Goal: Task Accomplishment & Management: Use online tool/utility

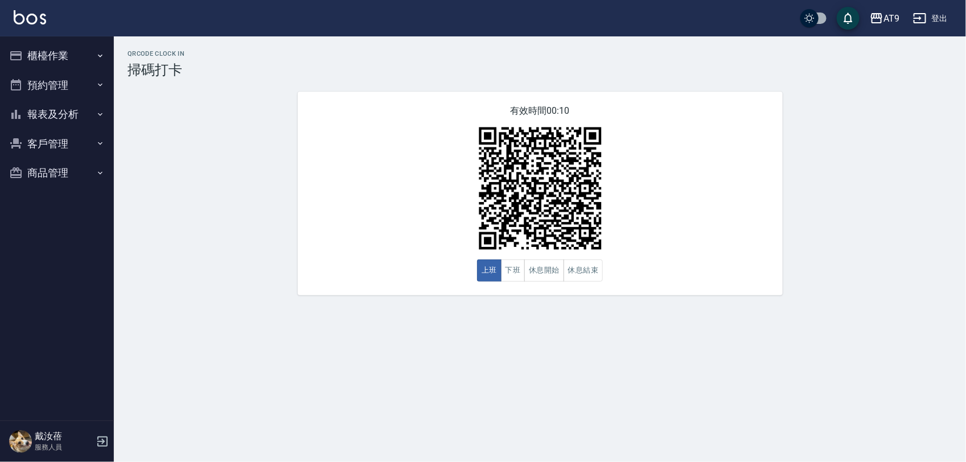
click at [937, 20] on button "登出" at bounding box center [930, 18] width 44 height 21
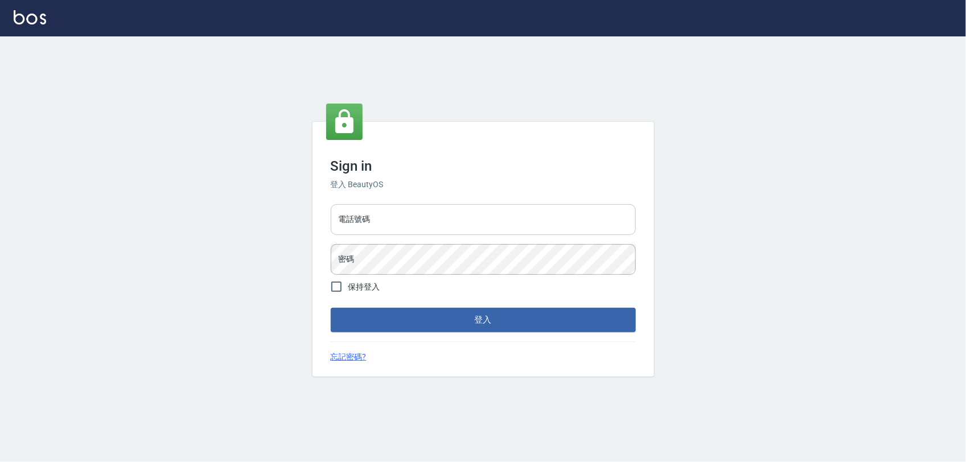
drag, startPoint x: 0, startPoint y: 0, endPoint x: 430, endPoint y: 224, distance: 484.5
click at [430, 224] on input "電話號碼" at bounding box center [483, 219] width 305 height 31
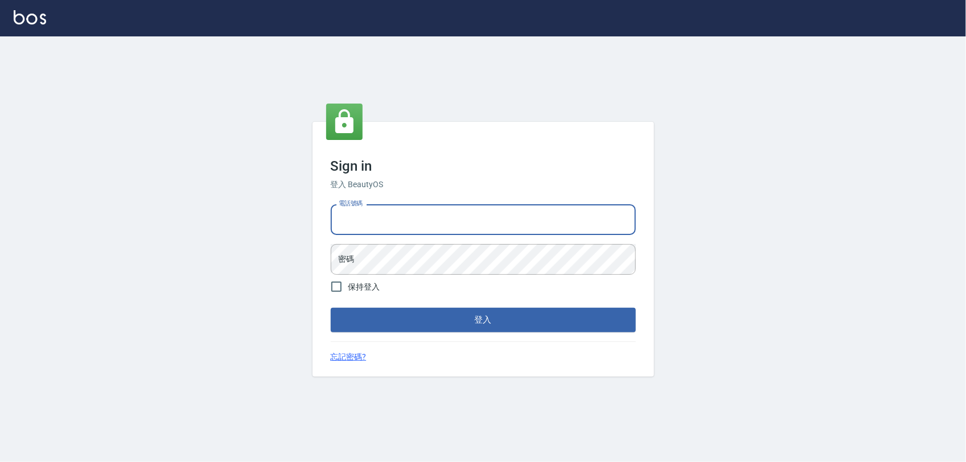
type input "0968065108"
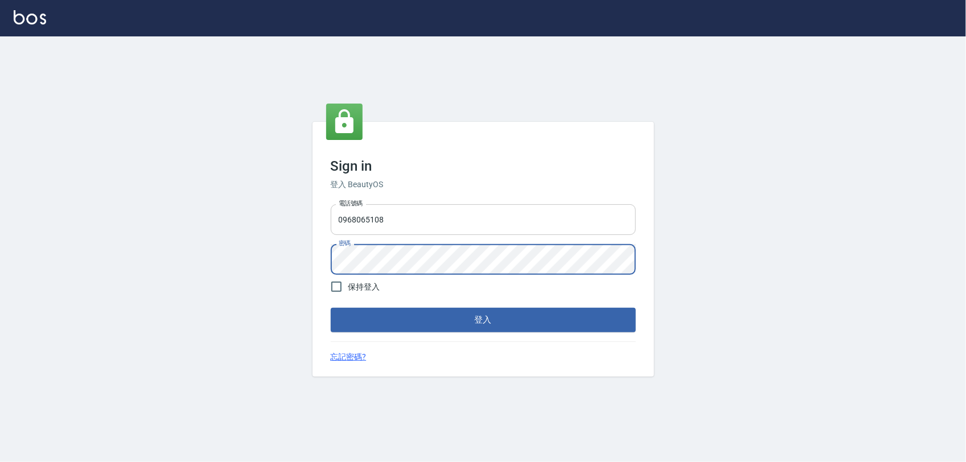
click at [331, 308] on button "登入" at bounding box center [483, 320] width 305 height 24
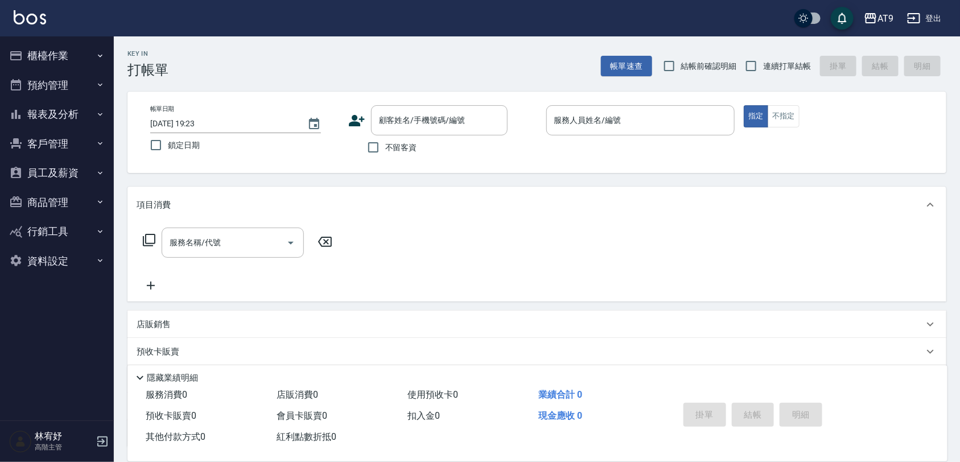
click at [403, 149] on span "不留客資" at bounding box center [401, 148] width 32 height 12
click at [385, 149] on input "不留客資" at bounding box center [373, 147] width 24 height 24
checkbox input "true"
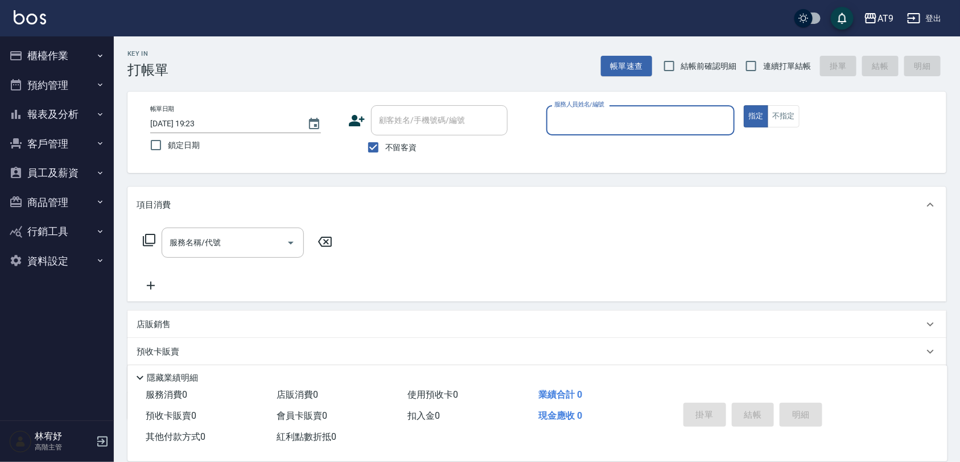
click at [770, 57] on label "連續打單結帳" at bounding box center [775, 66] width 72 height 24
click at [763, 57] on input "連續打單結帳" at bounding box center [751, 66] width 24 height 24
checkbox input "true"
click at [698, 113] on input "服務人員姓名/編號" at bounding box center [641, 120] width 179 height 20
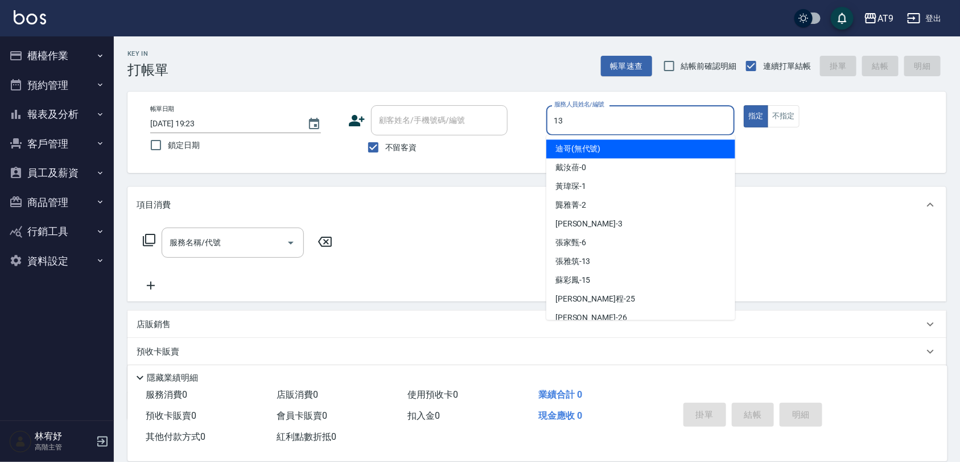
type input "13"
type button "true"
type input "張雅筑-13"
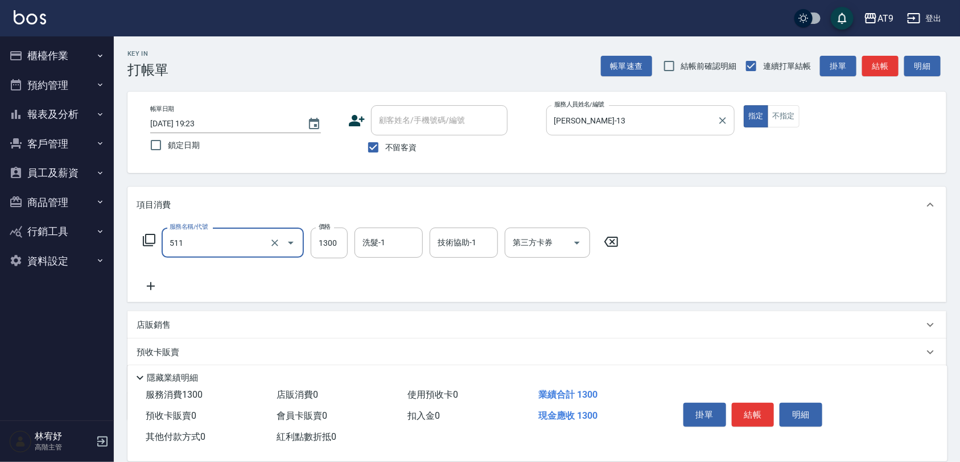
type input "染髮-4(511)"
type input "2500"
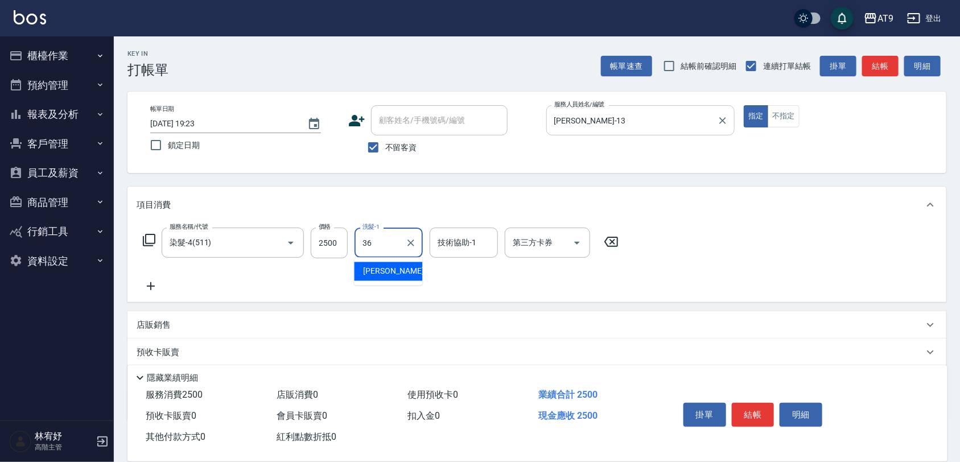
type input "蔡秉諶-36"
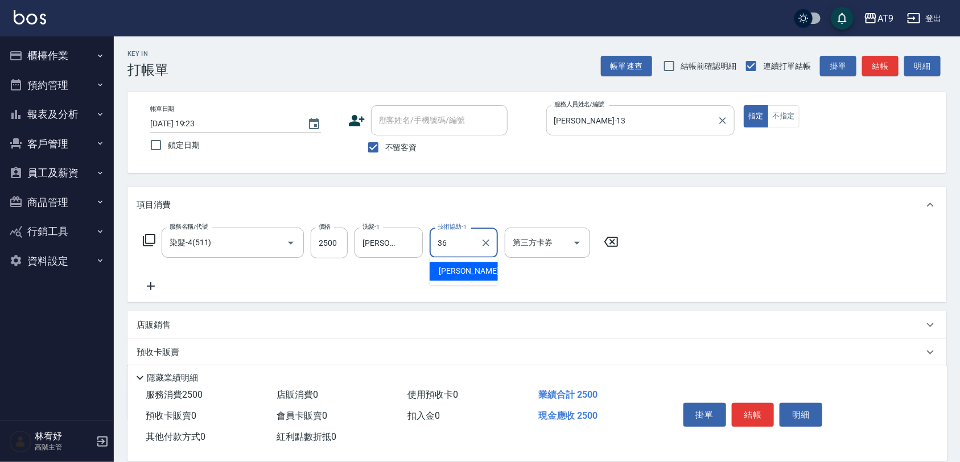
type input "蔡秉諶-36"
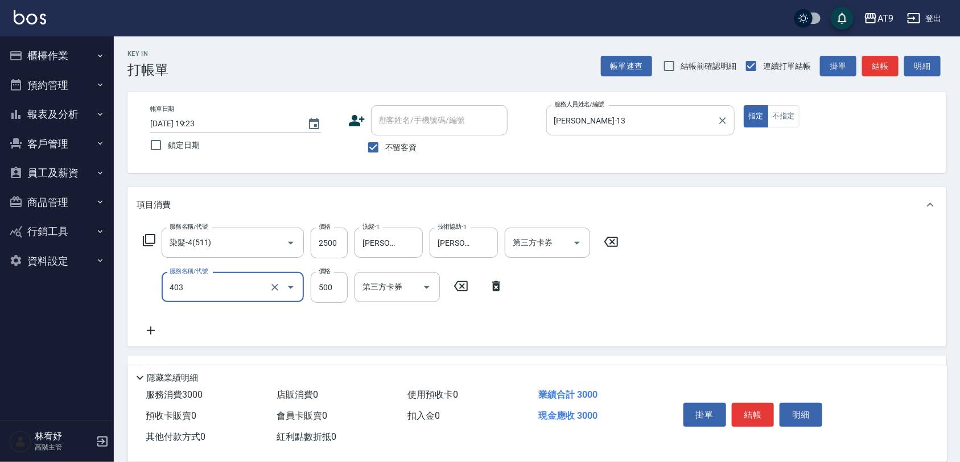
type input "天天護髮(403)"
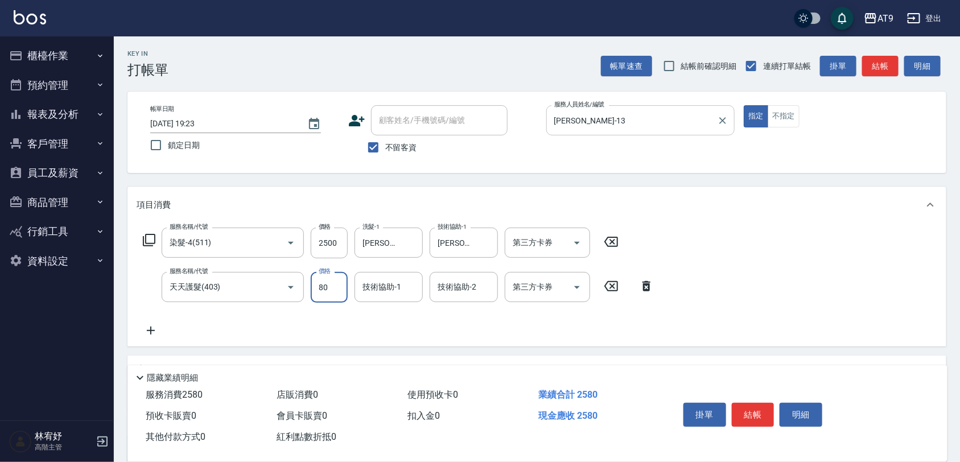
type input "800"
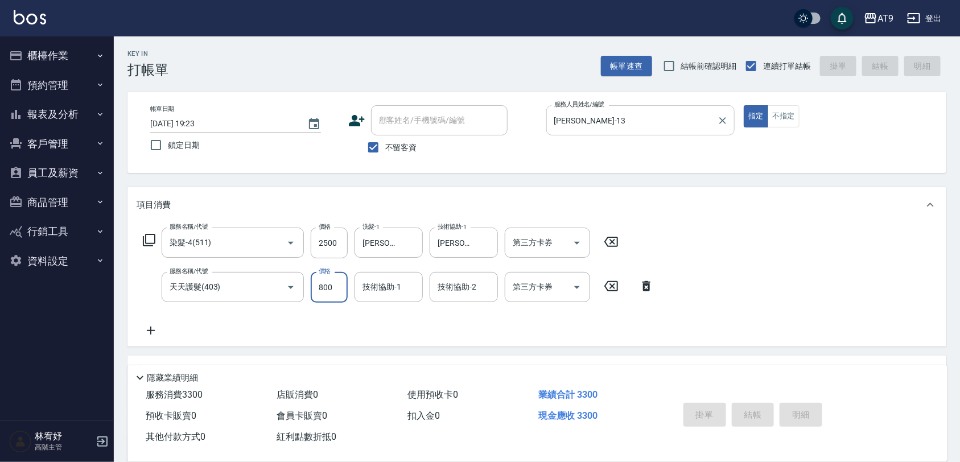
type input "2025/09/18 19:24"
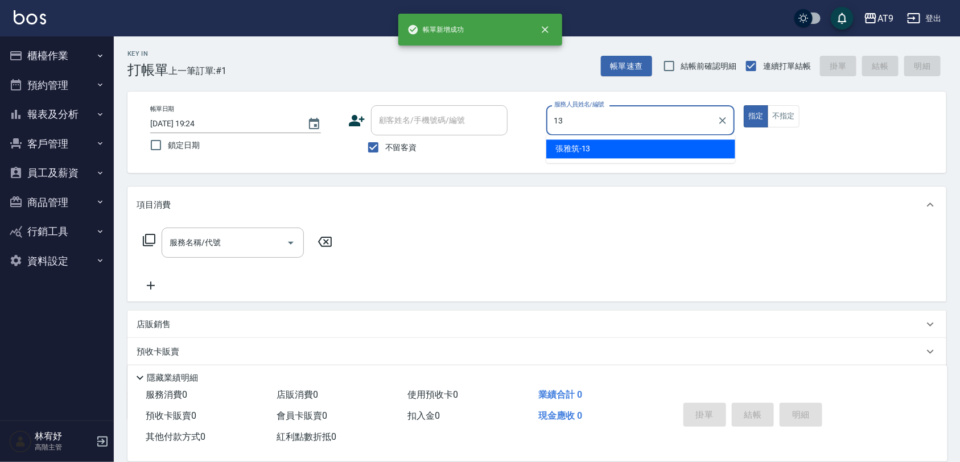
type input "張雅筑-13"
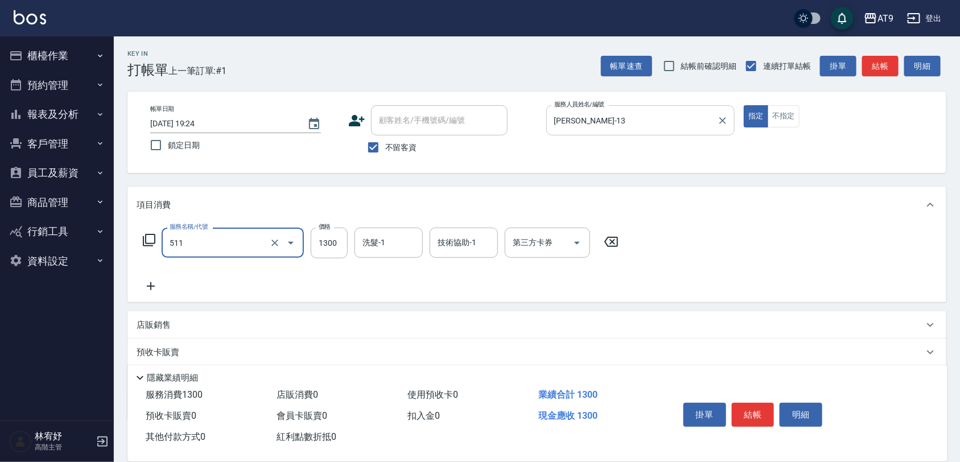
type input "染髮-4(511)"
type input "1200"
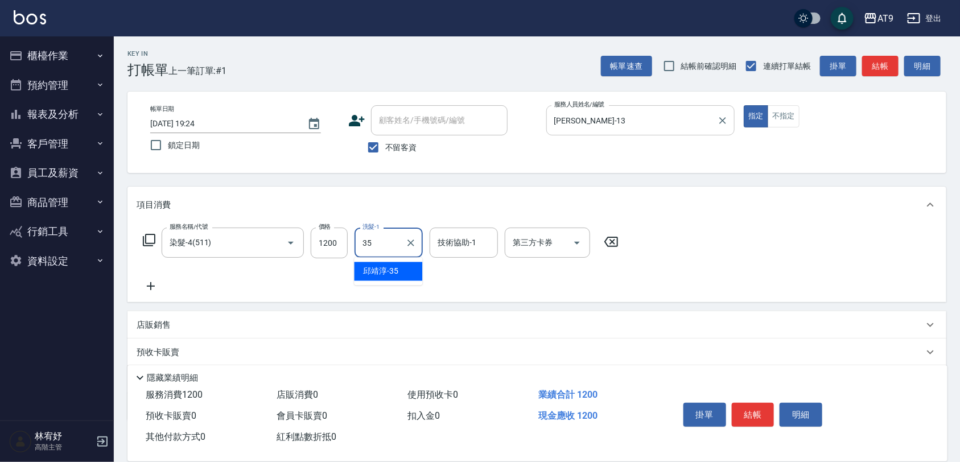
type input "邱靖淳-35"
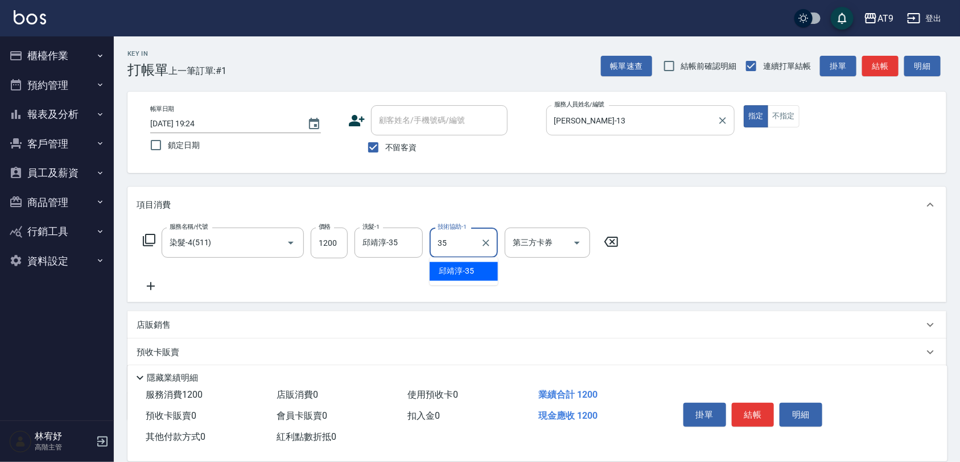
type input "邱靖淳-35"
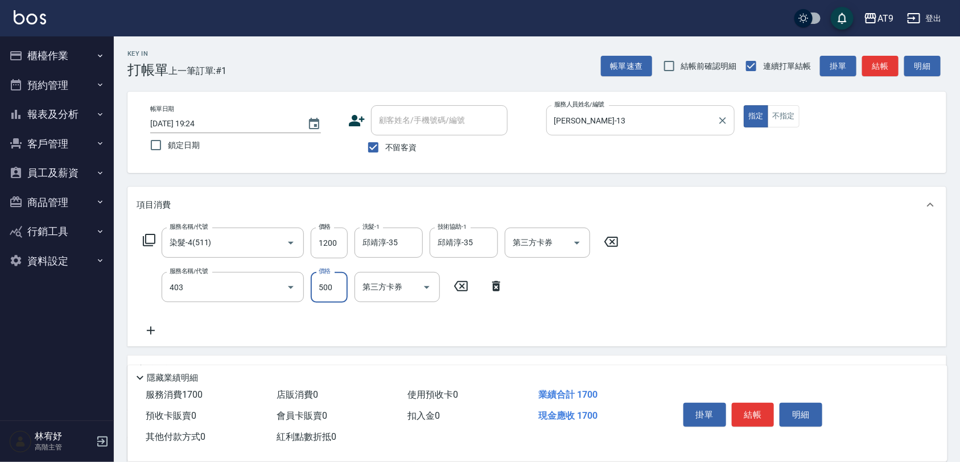
type input "天天護髮(403)"
type input "1200"
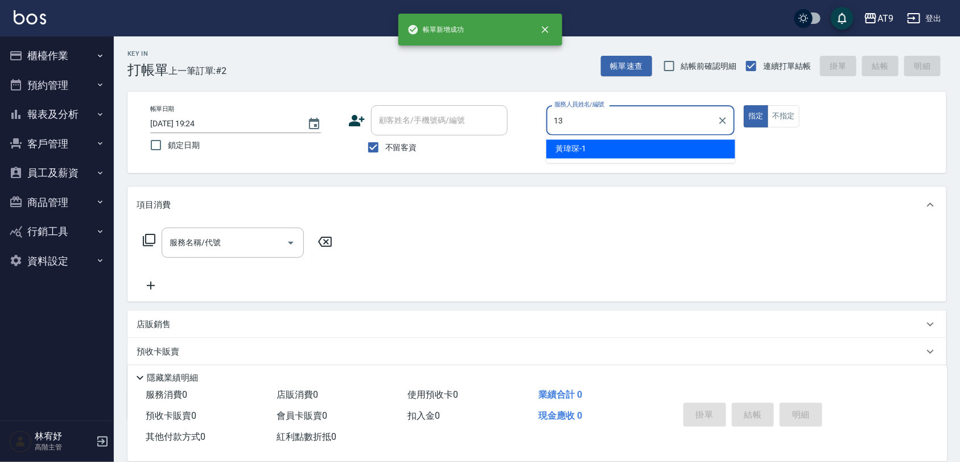
type input "張雅筑-13"
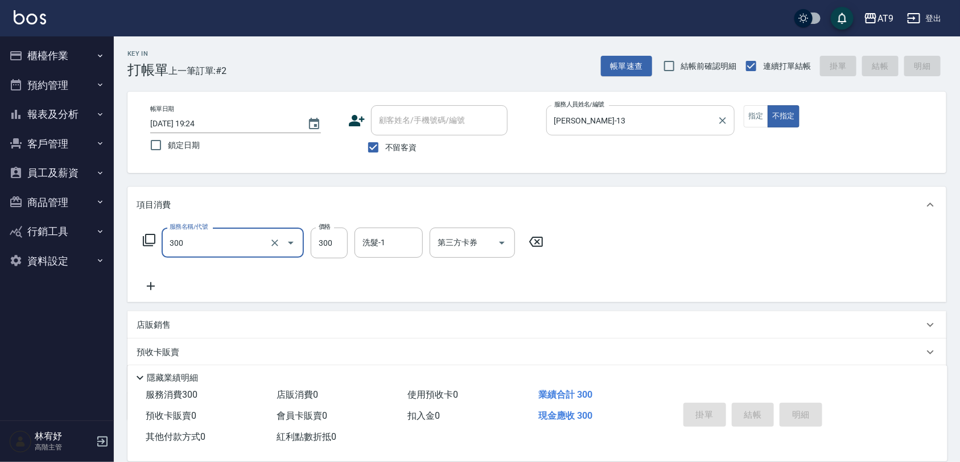
type input "300"
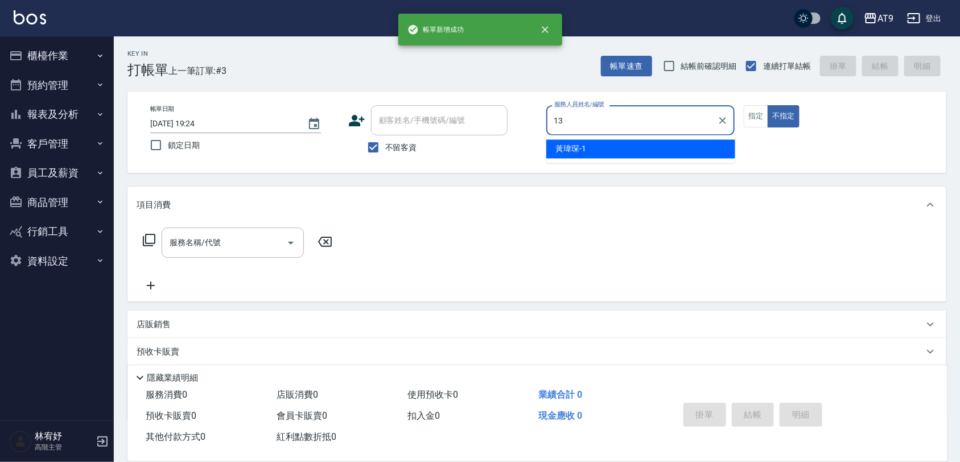
type input "張雅筑-13"
type button "false"
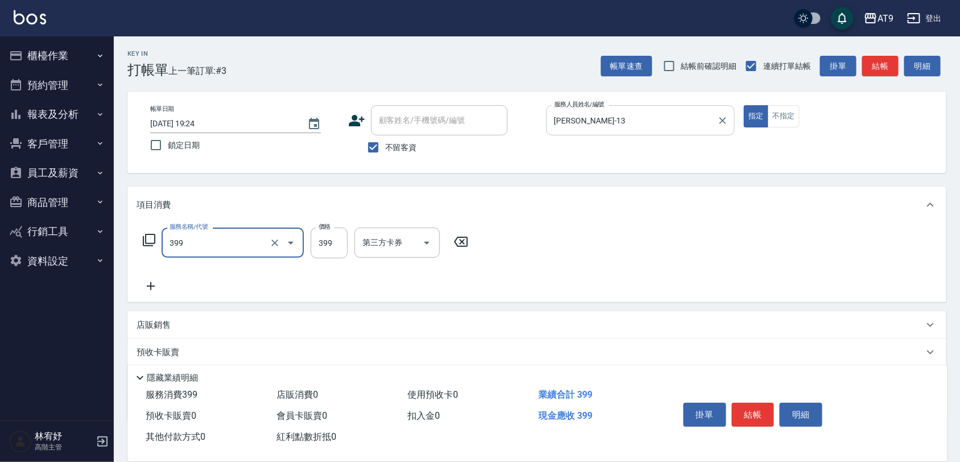
type input "海鹽SPA洗(399)"
click at [277, 238] on icon "Clear" at bounding box center [274, 242] width 11 height 11
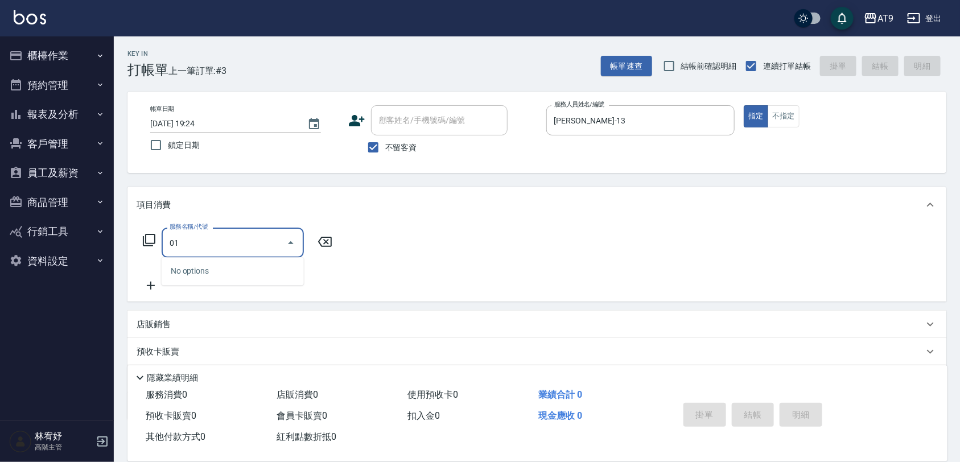
type input "0"
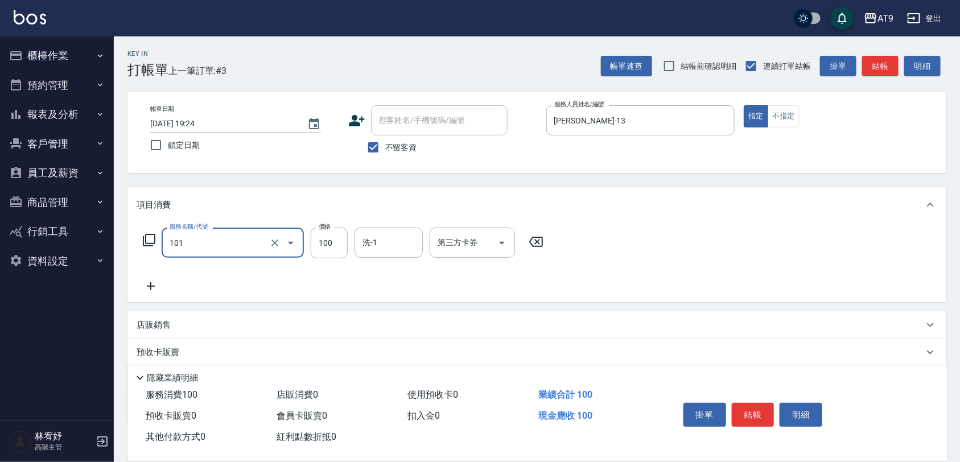
type input "洗髮(101)"
type input "399"
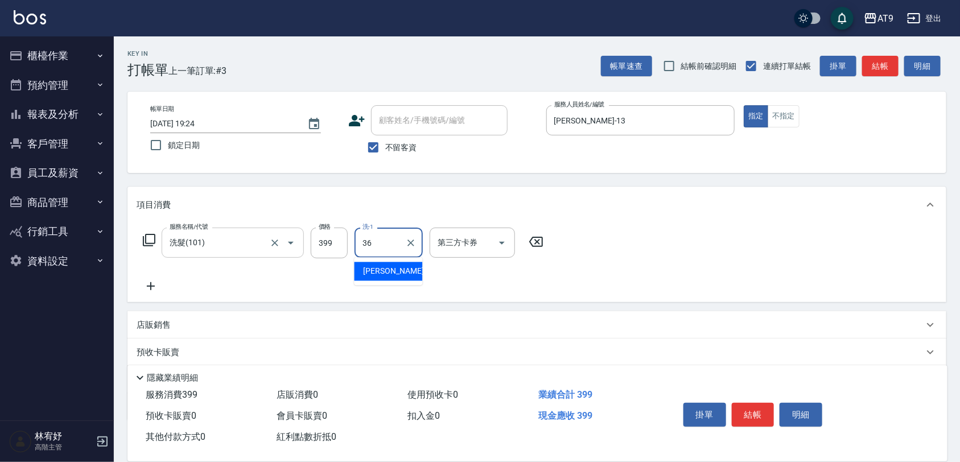
type input "蔡秉諶-36"
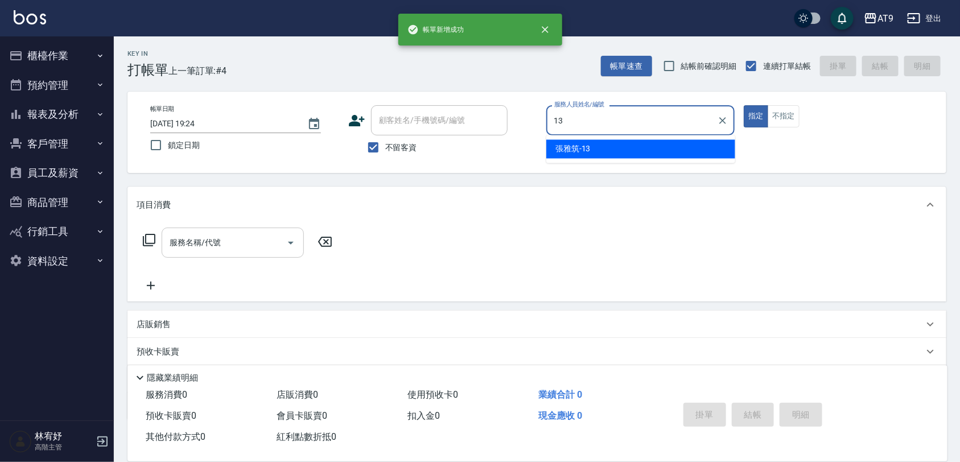
type input "張雅筑-13"
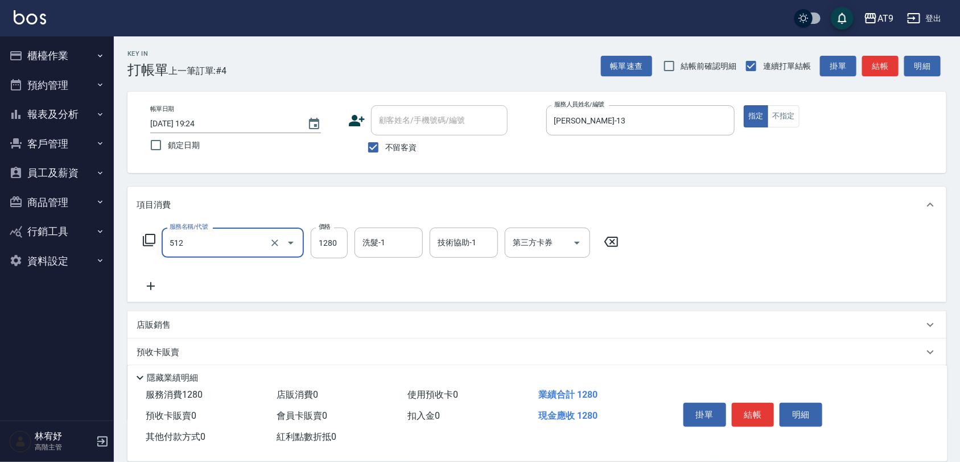
type input "染髮-3(512)"
type input "3680"
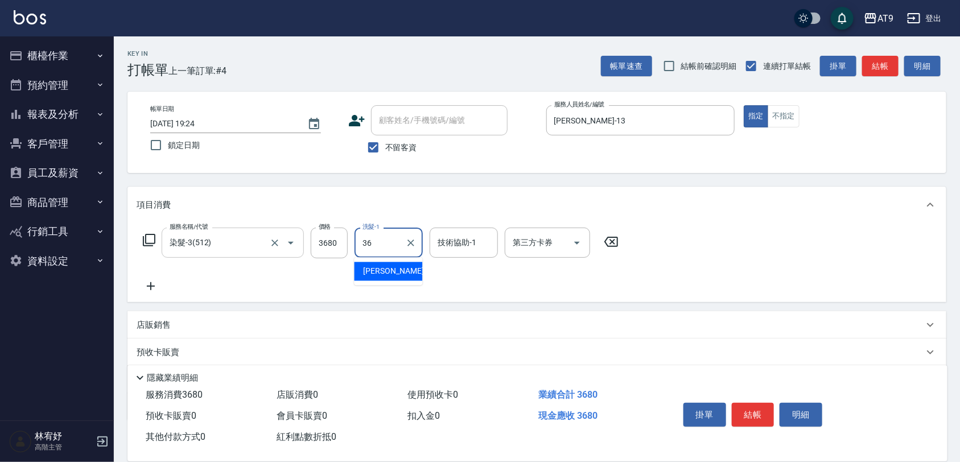
type input "蔡秉諶-36"
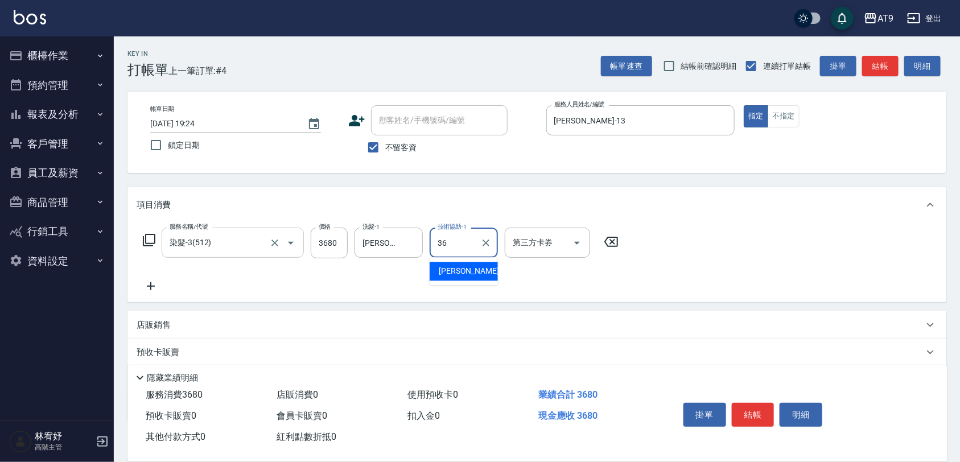
type input "蔡秉諶-36"
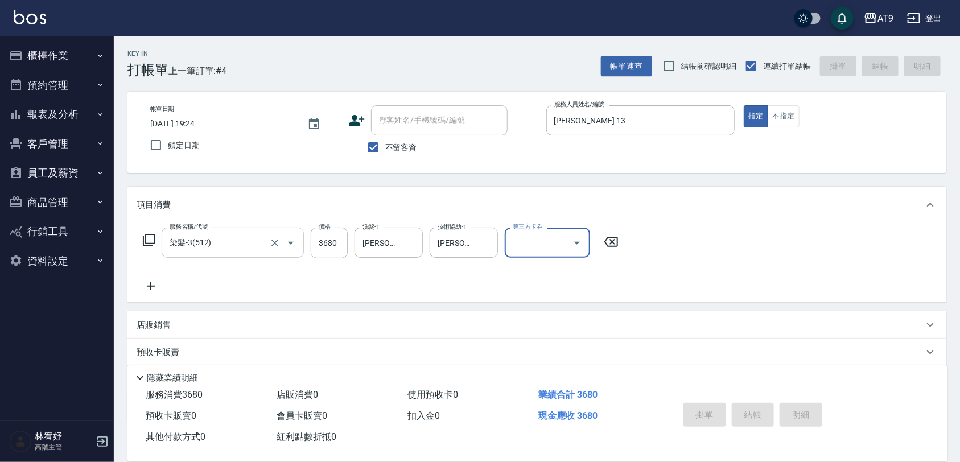
type input "2025/09/18 19:25"
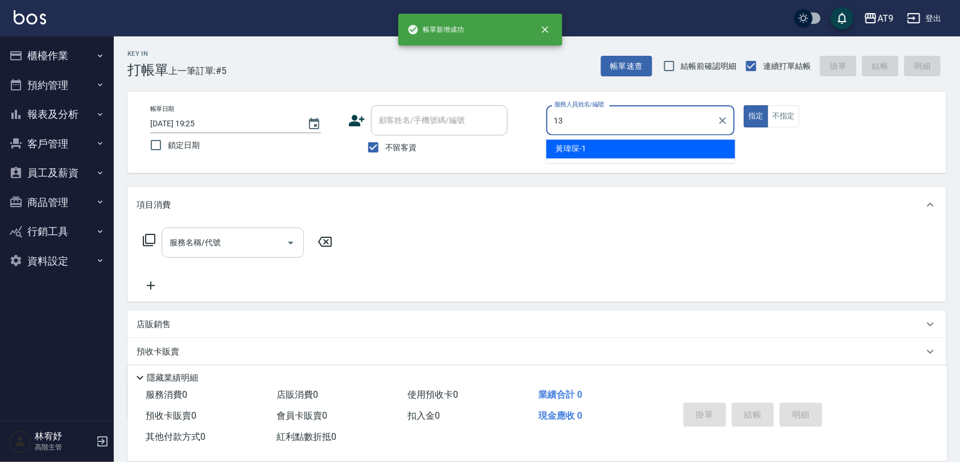
type input "張雅筑-13"
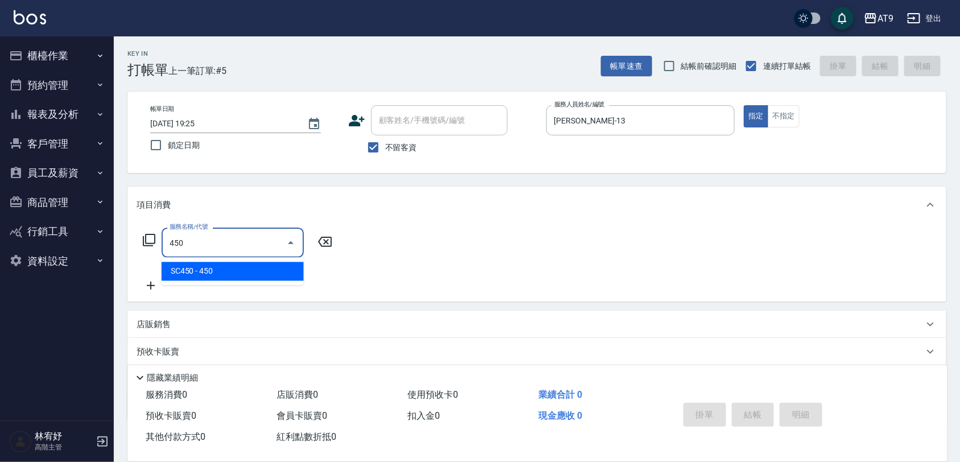
type input "SC450(450)"
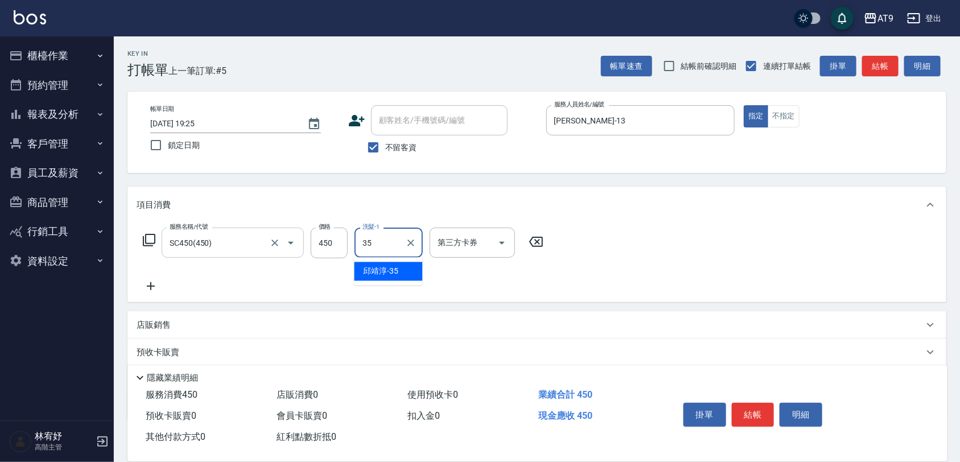
type input "邱靖淳-35"
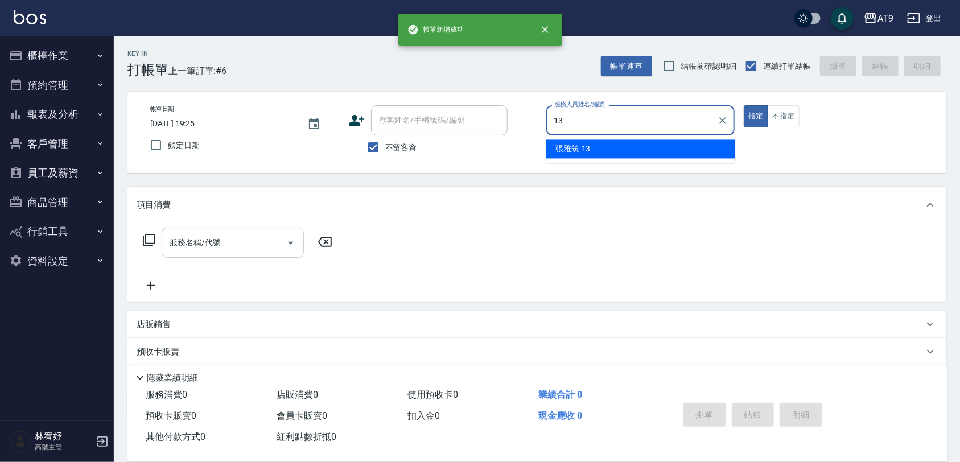
type input "張雅筑-13"
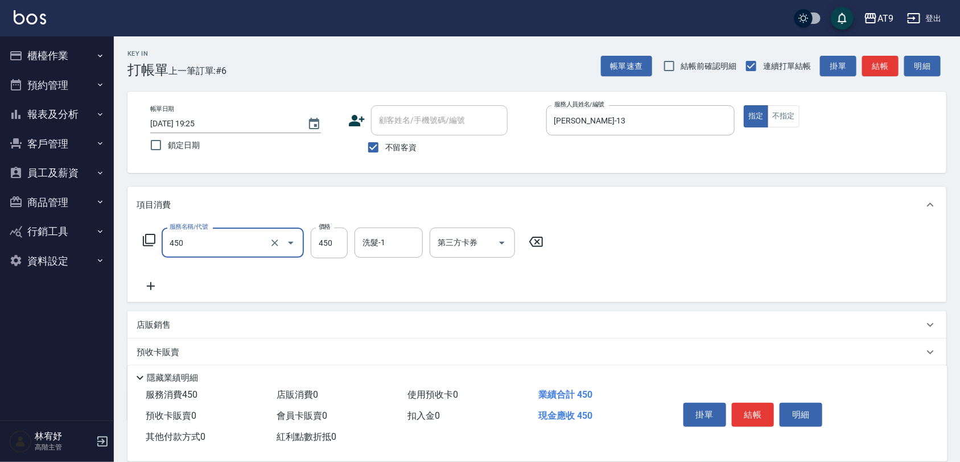
type input "SC450(450)"
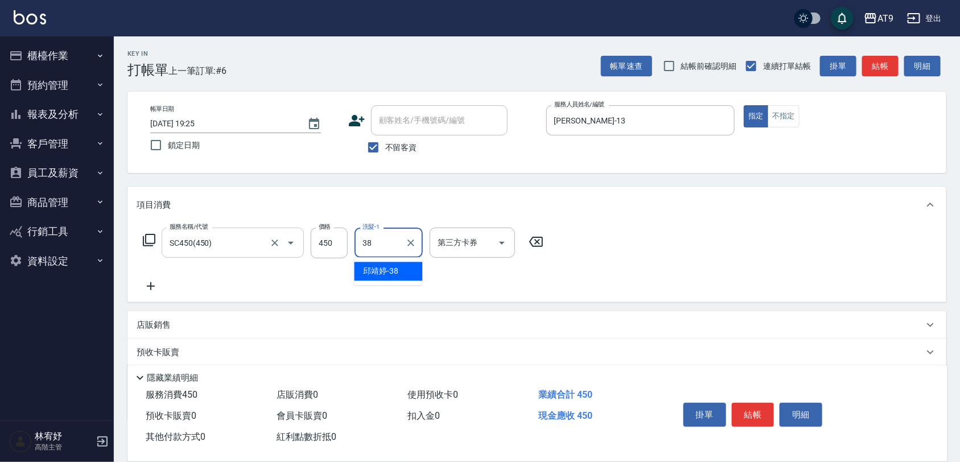
type input "邱靖婷-38"
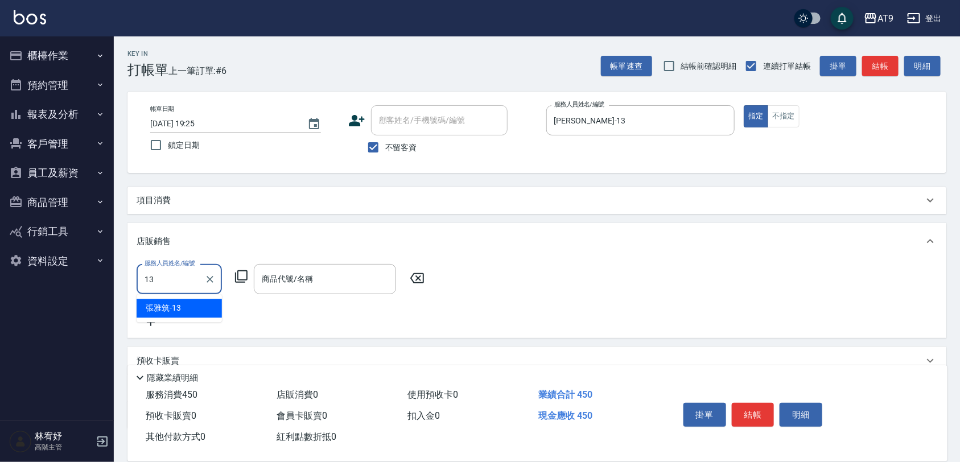
type input "張雅筑-13"
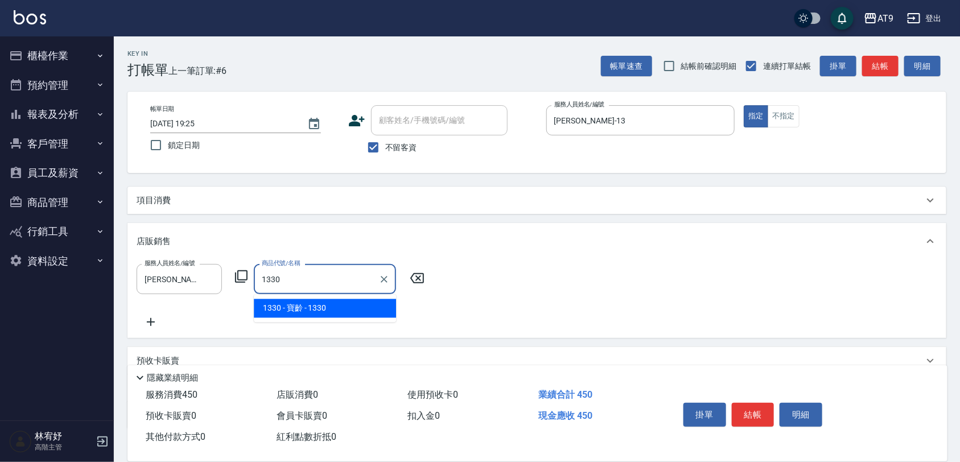
type input "寶齡"
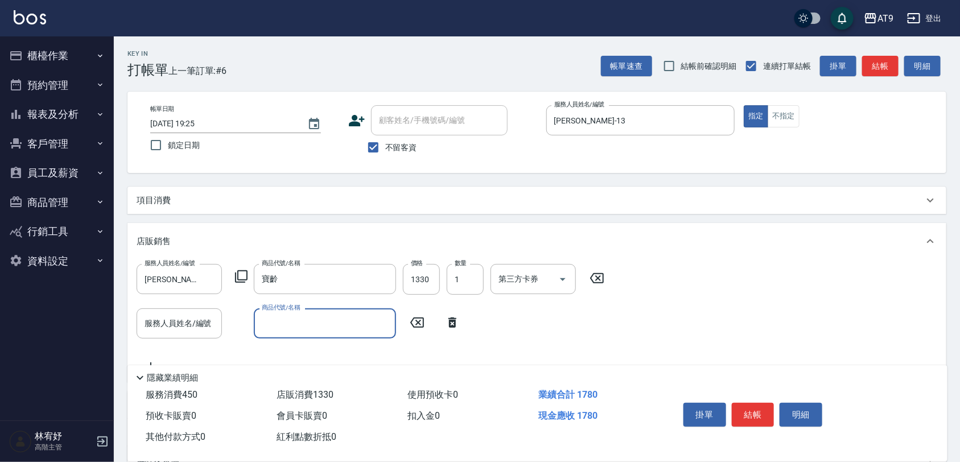
click at [191, 302] on div "服務人員姓名/編號 張雅筑-13 服務人員姓名/編號 商品代號/名稱 寶齡 商品代號/名稱 價格 1330 價格 數量 1 數量 第三方卡券 第三方卡券 服務…" at bounding box center [537, 318] width 801 height 109
click at [191, 316] on div "服務人員姓名/編號 服務人員姓名/編號" at bounding box center [179, 323] width 85 height 30
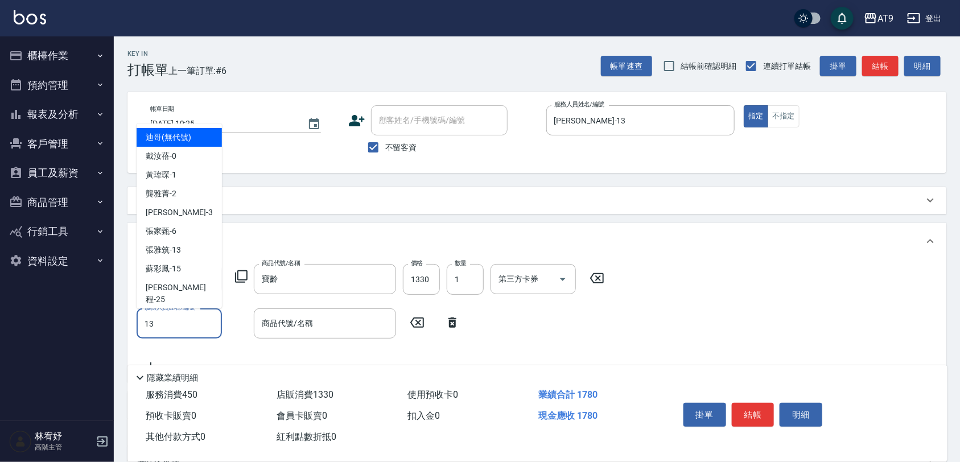
type input "張雅筑-13"
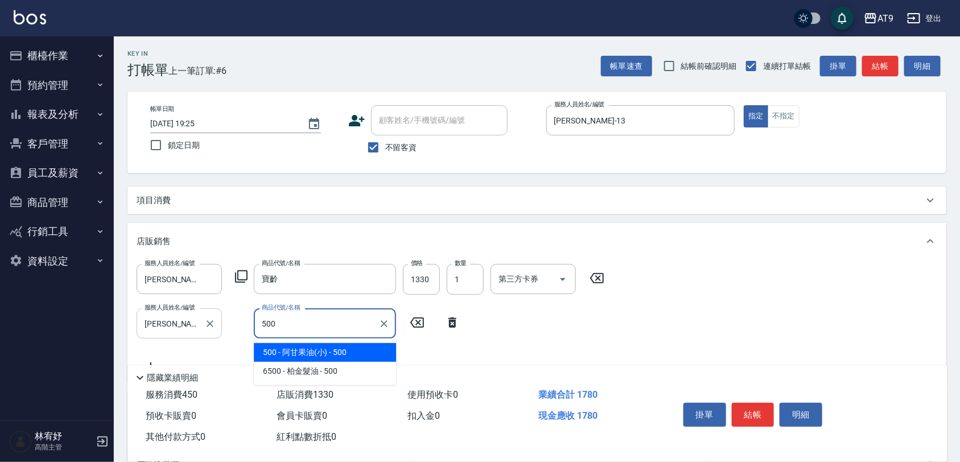
type input "阿甘果油(小)"
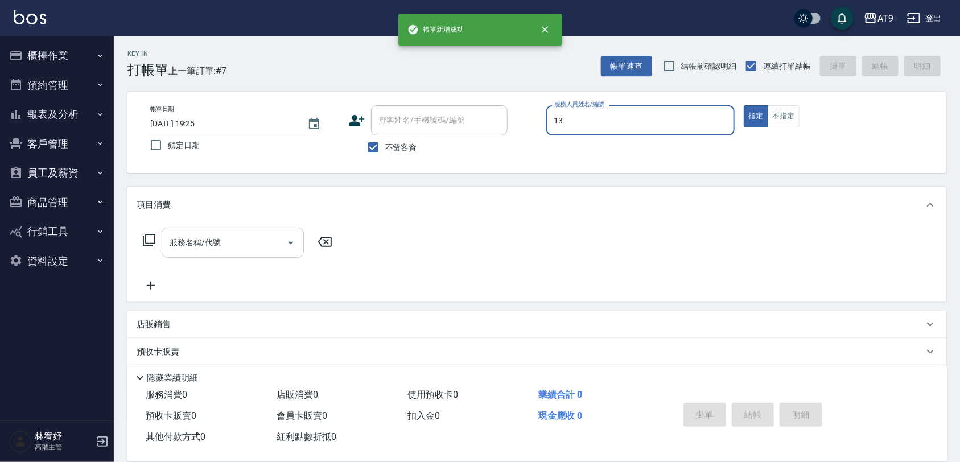
type input "張雅筑-13"
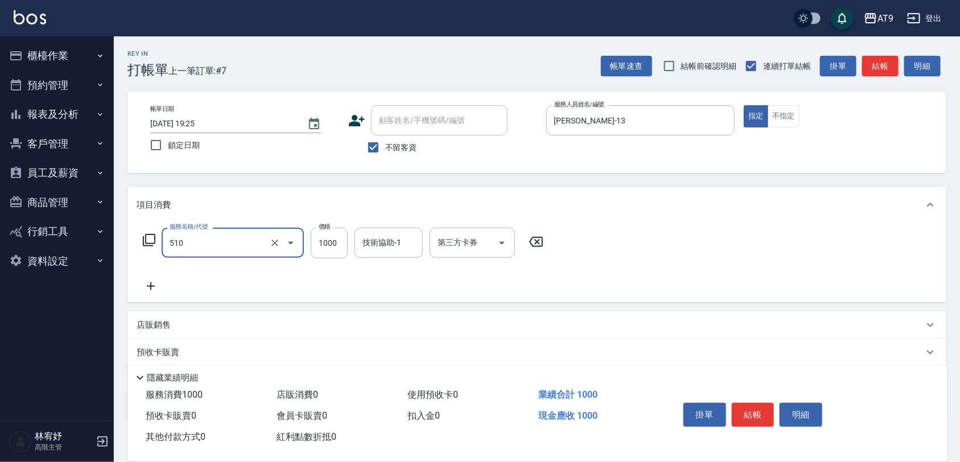
type input "染髮-2(510)"
type input "1700"
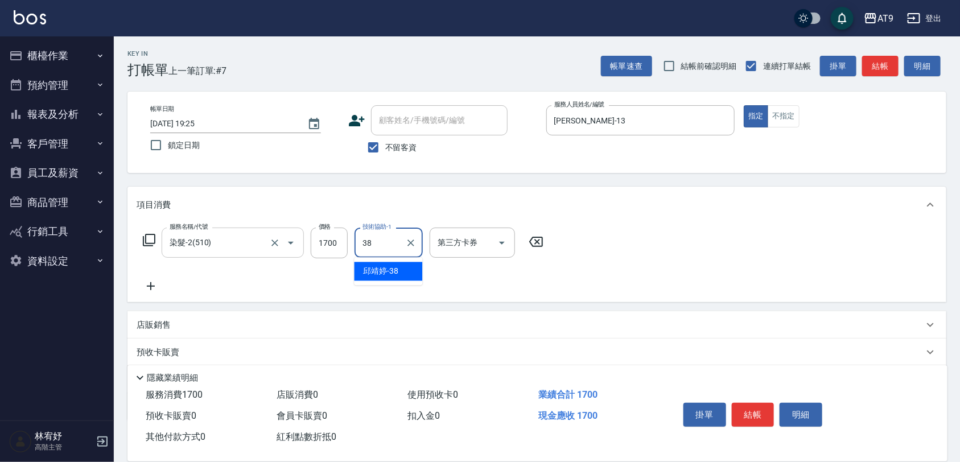
type input "邱靖婷-38"
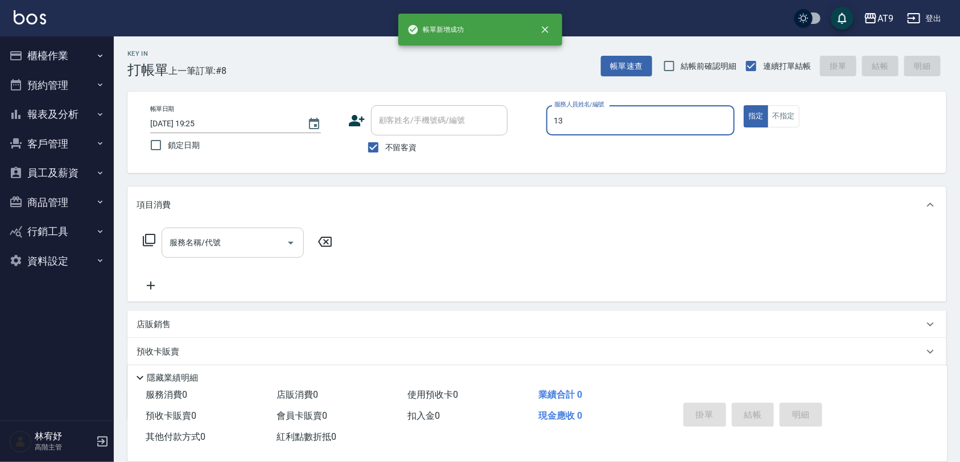
type input "張雅筑-13"
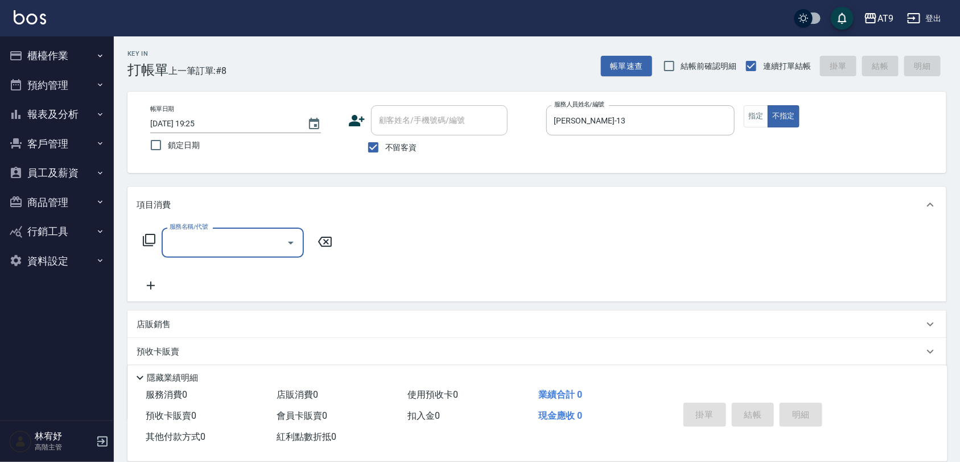
type input "4"
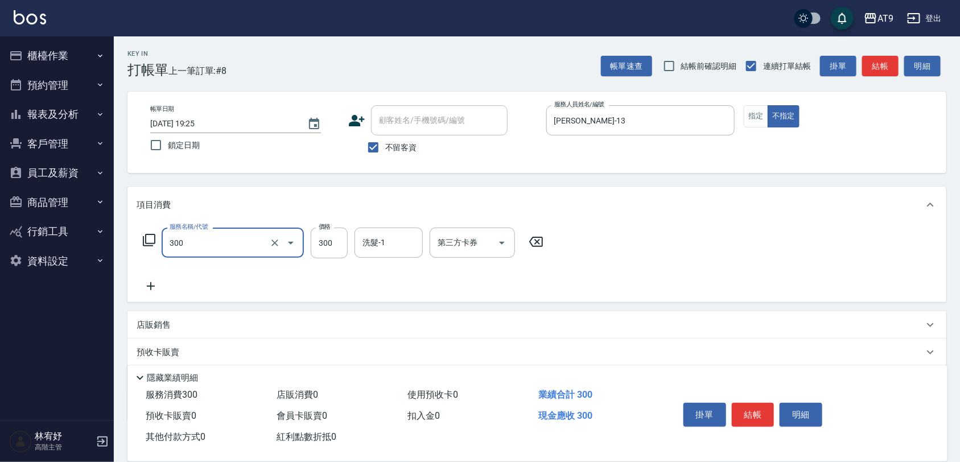
type input "SC300(300)"
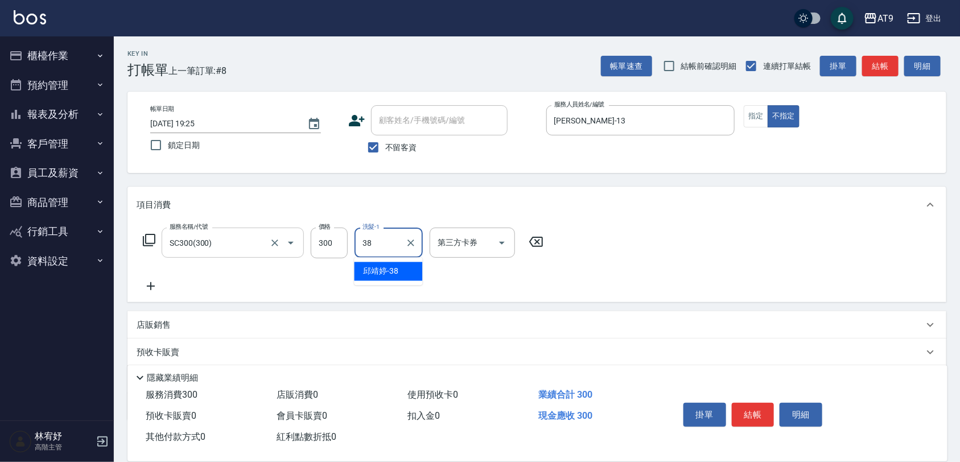
type input "邱靖婷-38"
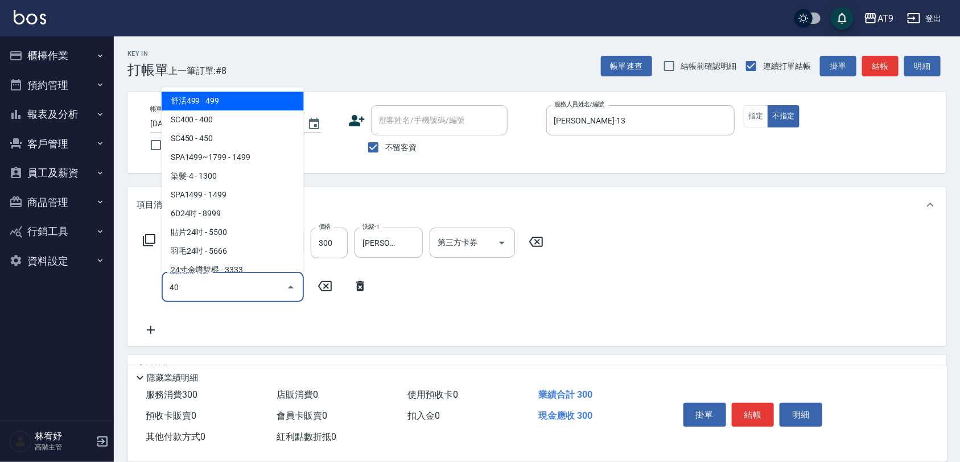
type input "403"
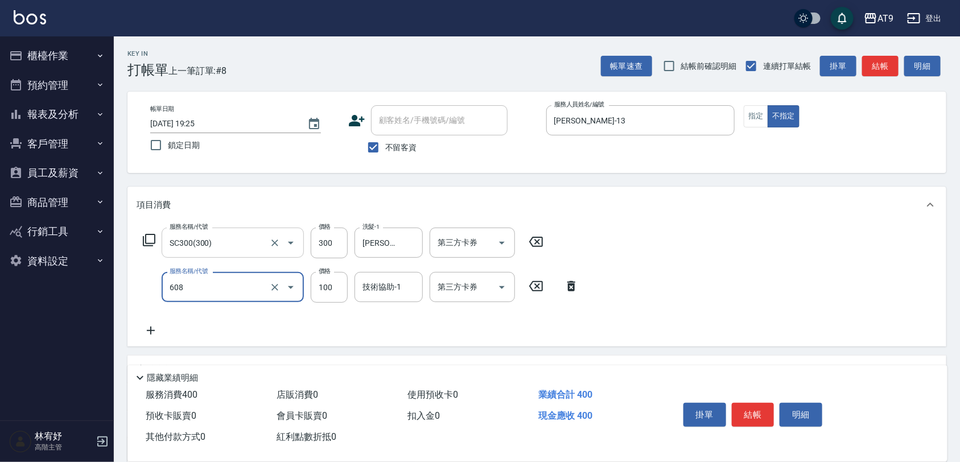
type input "精油長髮(608)"
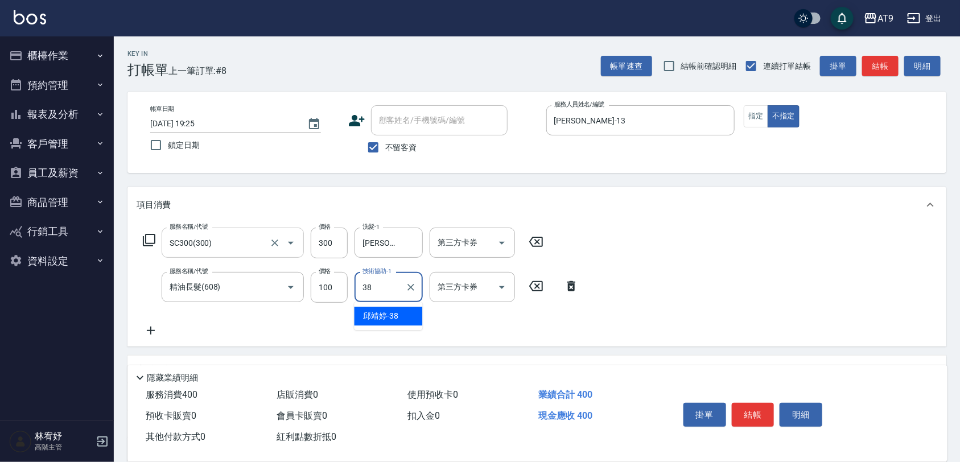
type input "邱靖婷-38"
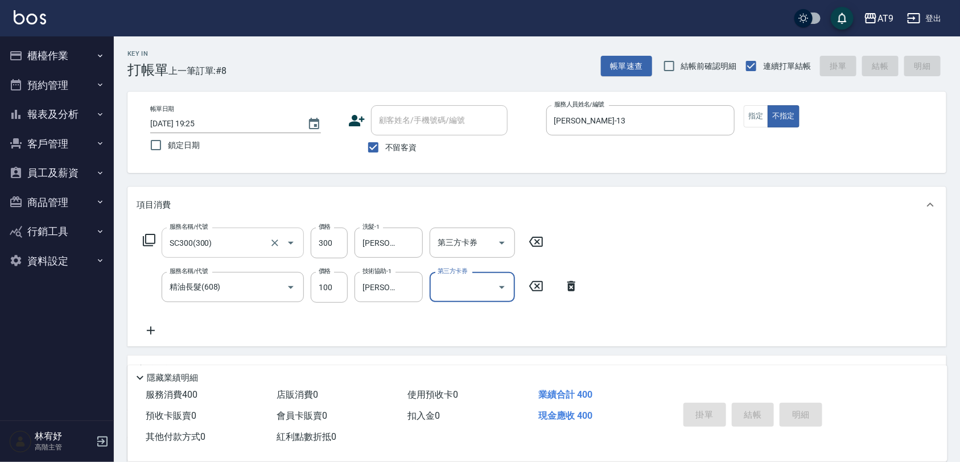
type input "2025/09/18 19:26"
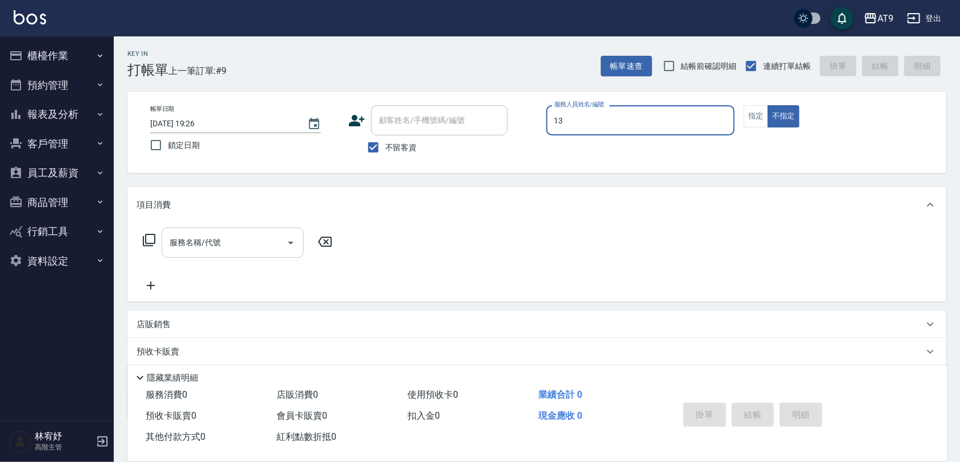
type input "張雅筑-13"
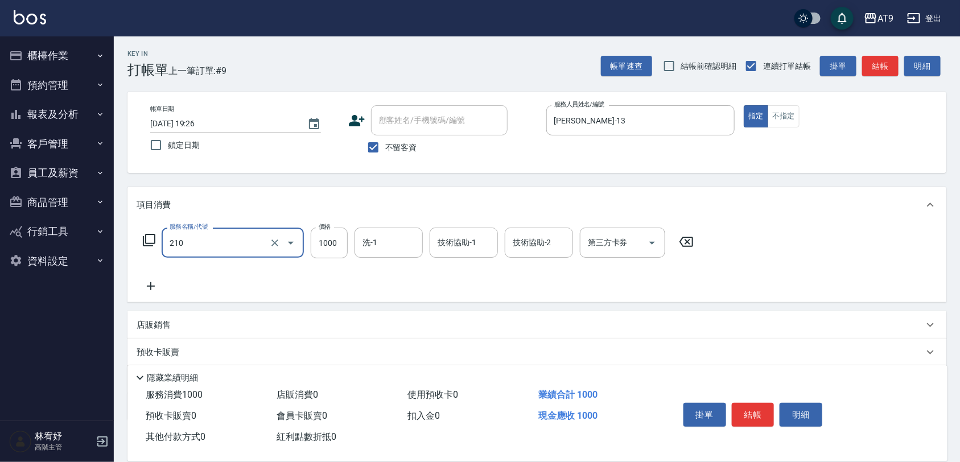
type input "燙髮(210)"
type input "1500"
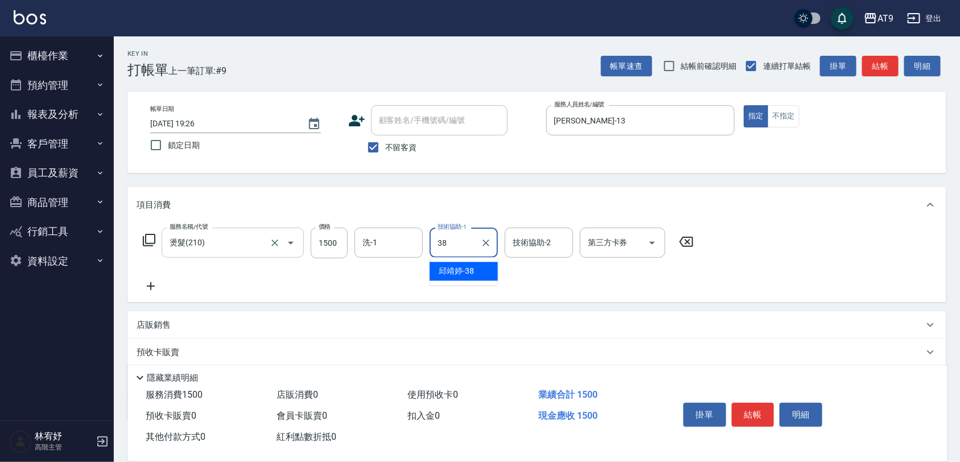
type input "邱靖婷-38"
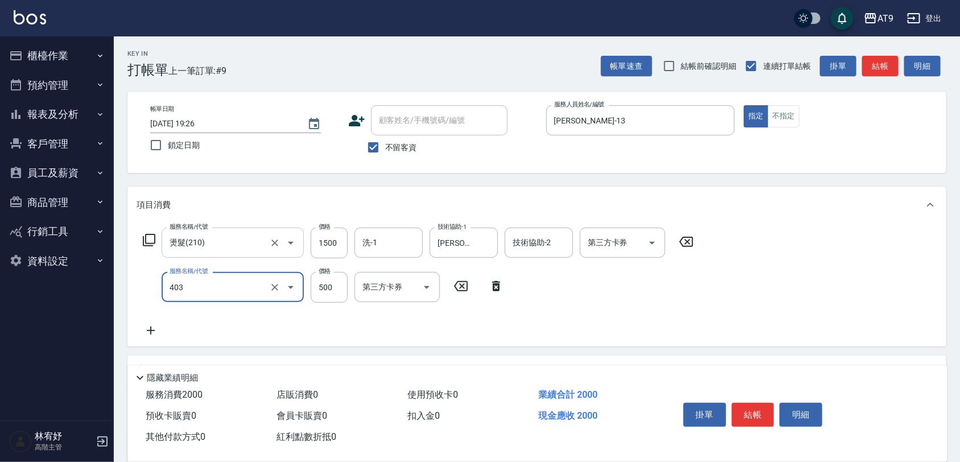
type input "天天護髮(403)"
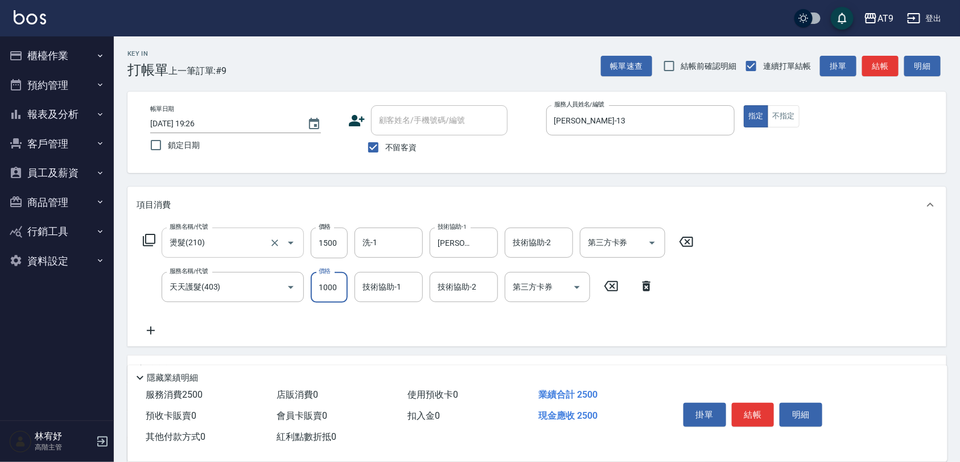
type input "1000"
type input "邱靖婷-38"
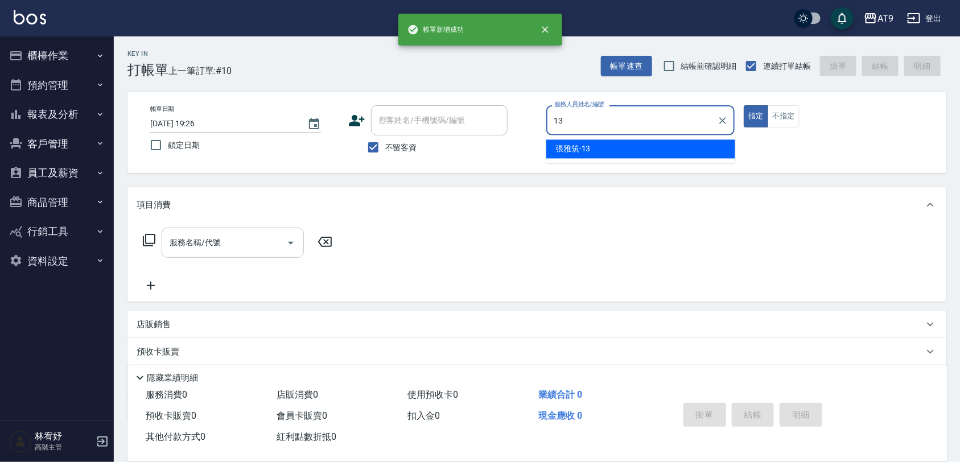
type input "張雅筑-13"
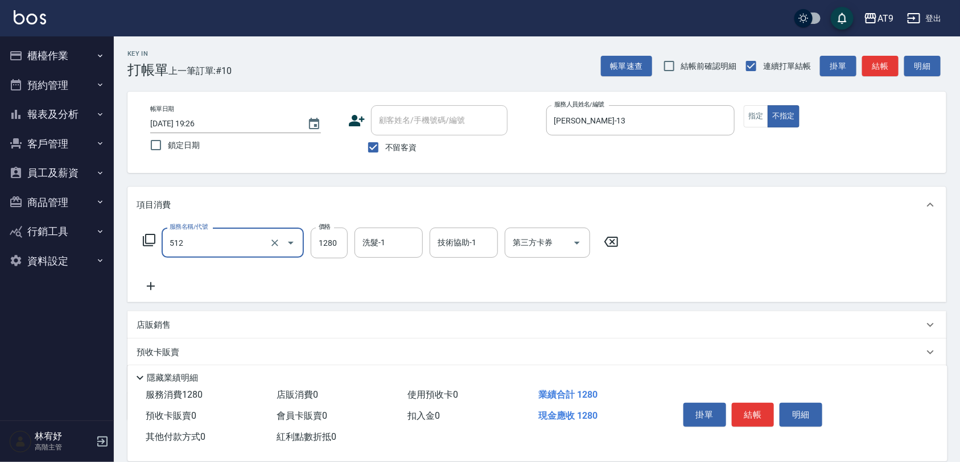
type input "染髮-3(512)"
type input "1000"
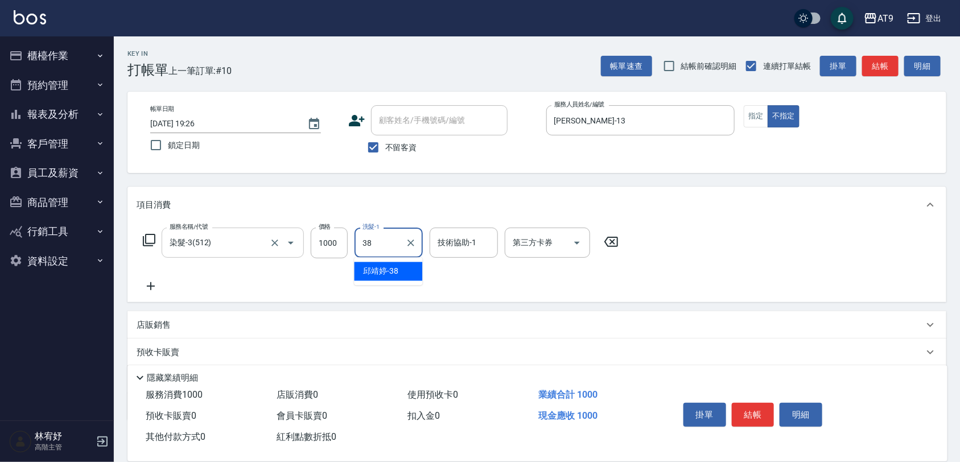
type input "邱靖婷-38"
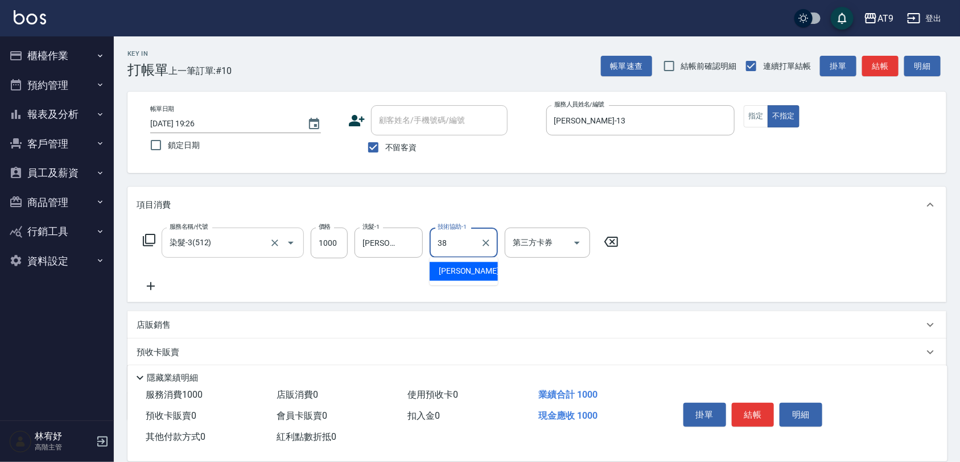
type input "邱靖婷-38"
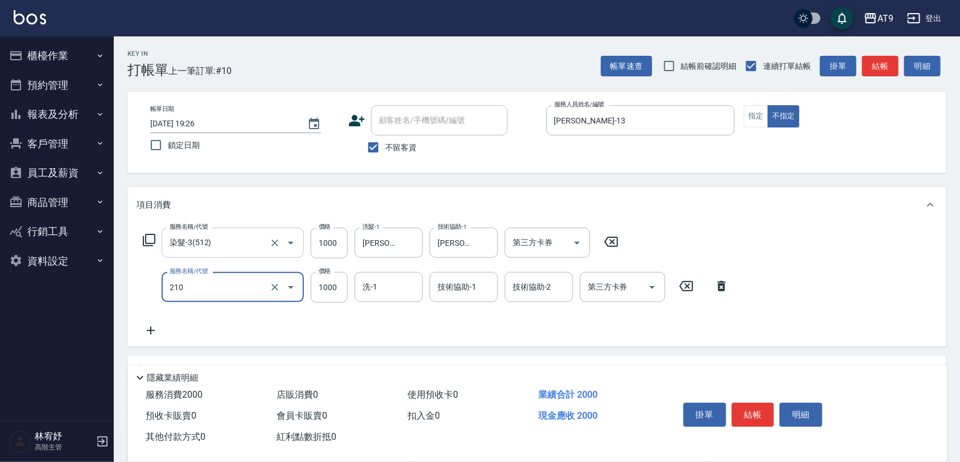
type input "燙髮(210)"
type input "3000"
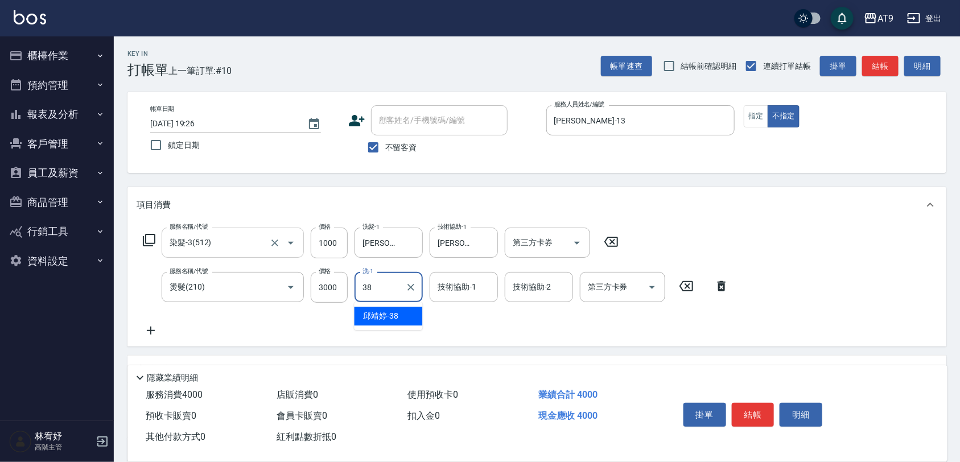
type input "3"
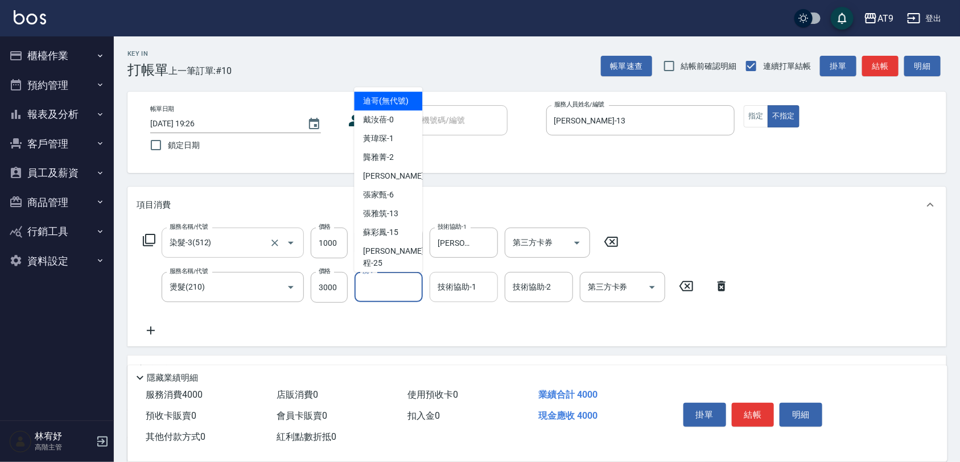
click at [482, 289] on input "技術協助-1" at bounding box center [464, 287] width 58 height 20
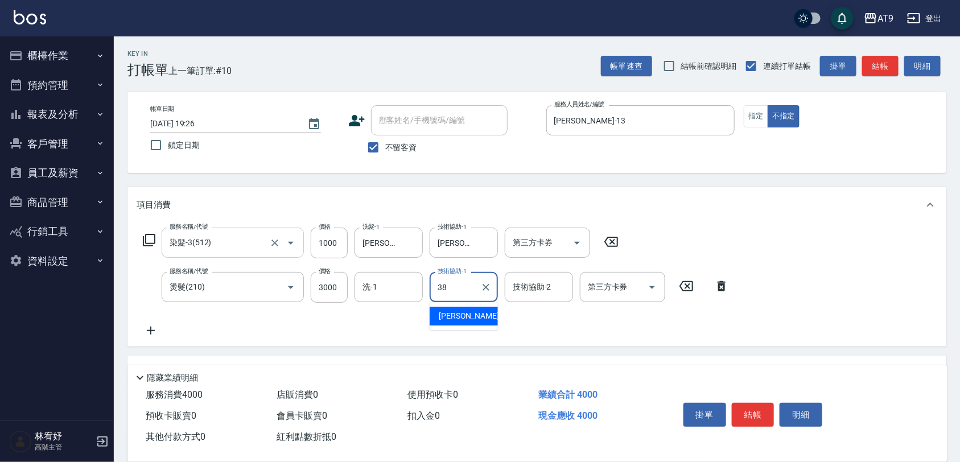
type input "邱靖婷-38"
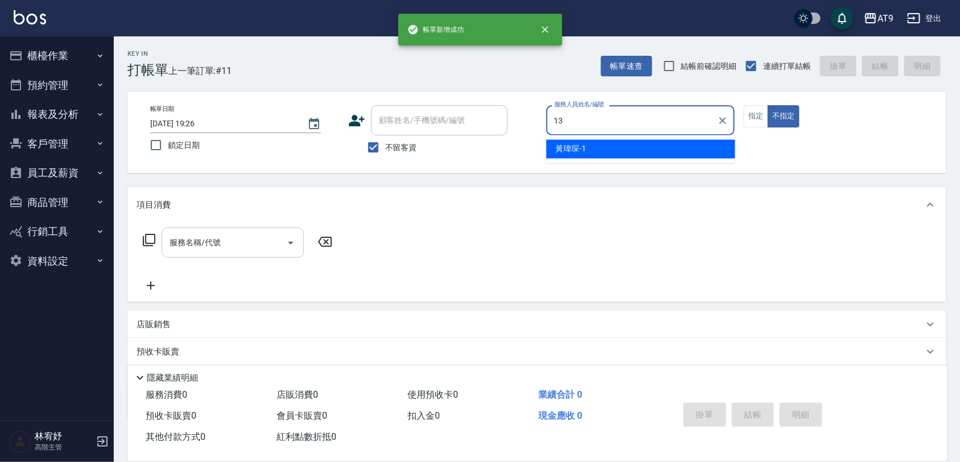
type input "張雅筑-13"
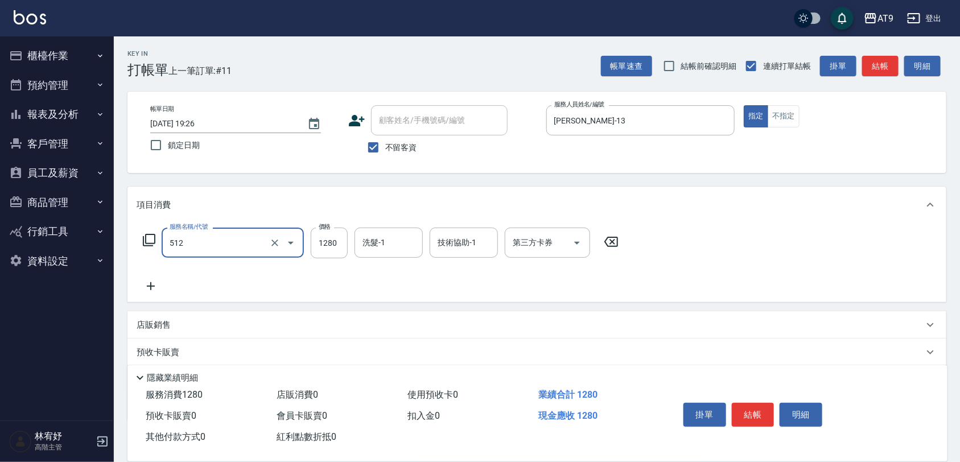
type input "染髮-3(512)"
type input "1580"
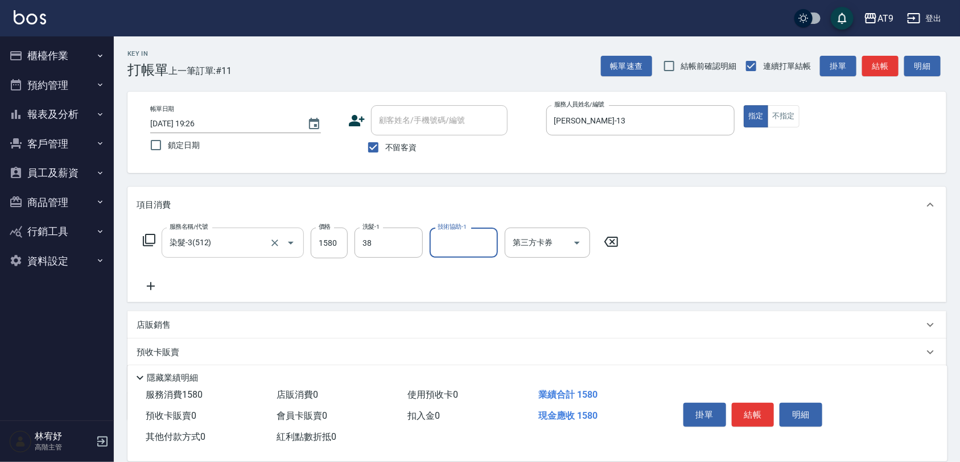
type input "邱靖婷-38"
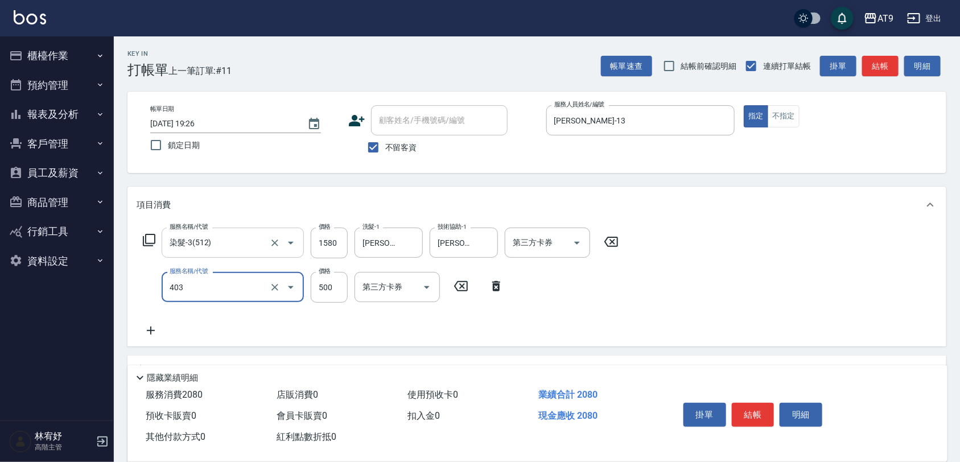
type input "天天護髮(403)"
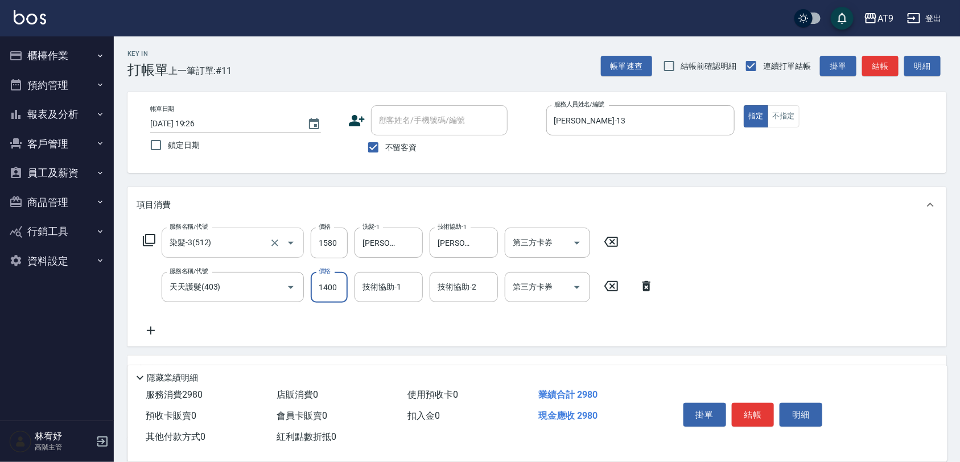
type input "1400"
type input "338"
click at [385, 289] on input "技術協助-1" at bounding box center [389, 287] width 58 height 20
type input "邱靖婷-38"
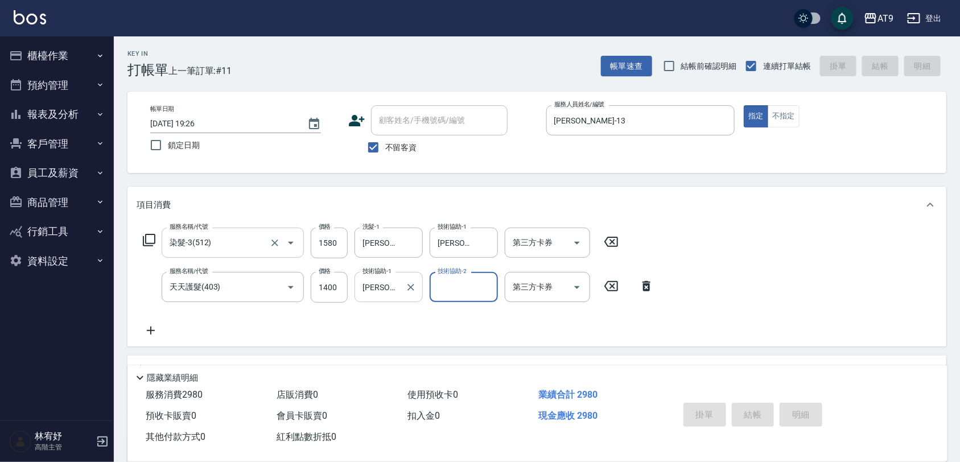
type input "2025/09/18 19:27"
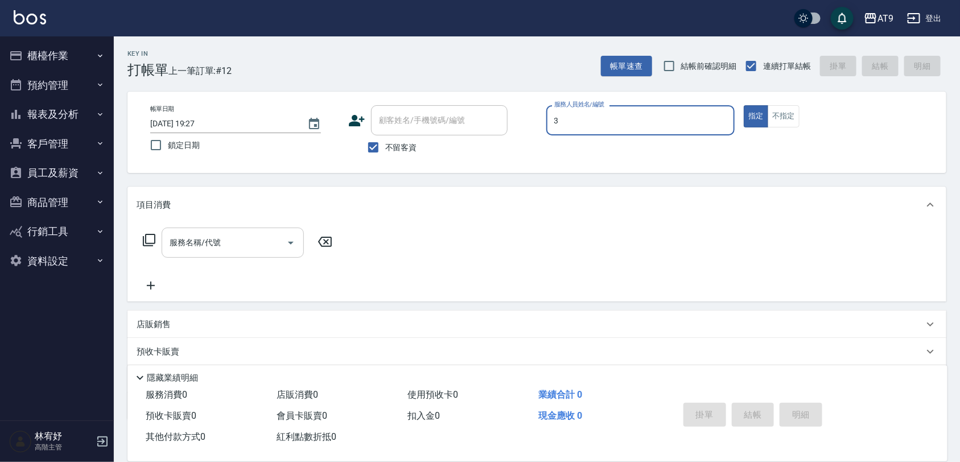
type input "FANNY-3"
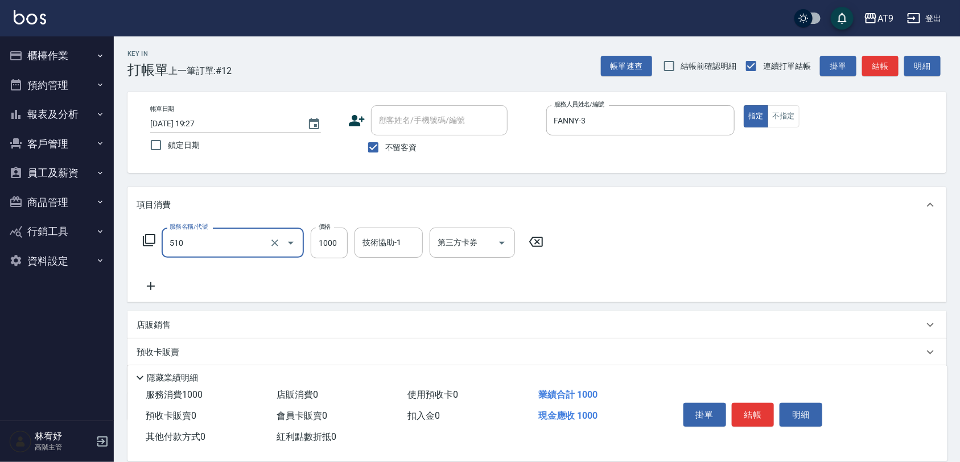
type input "染髮-2(510)"
type input "999"
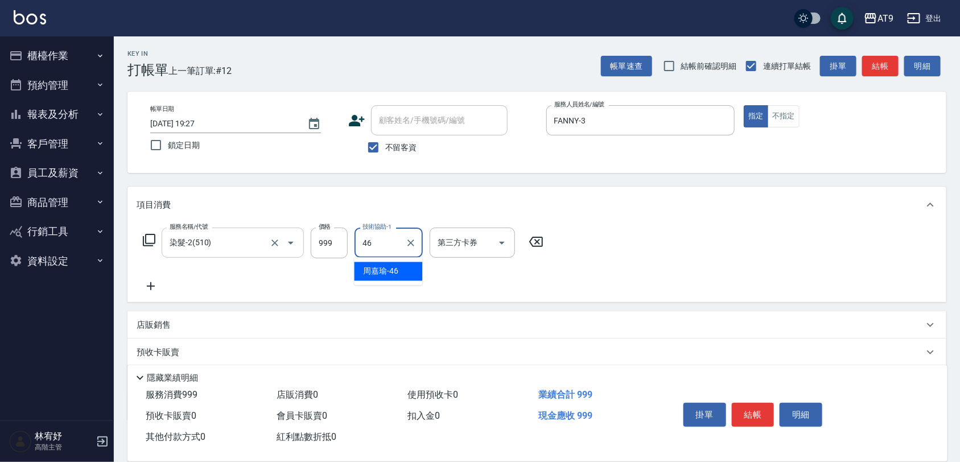
type input "[PERSON_NAME]-46"
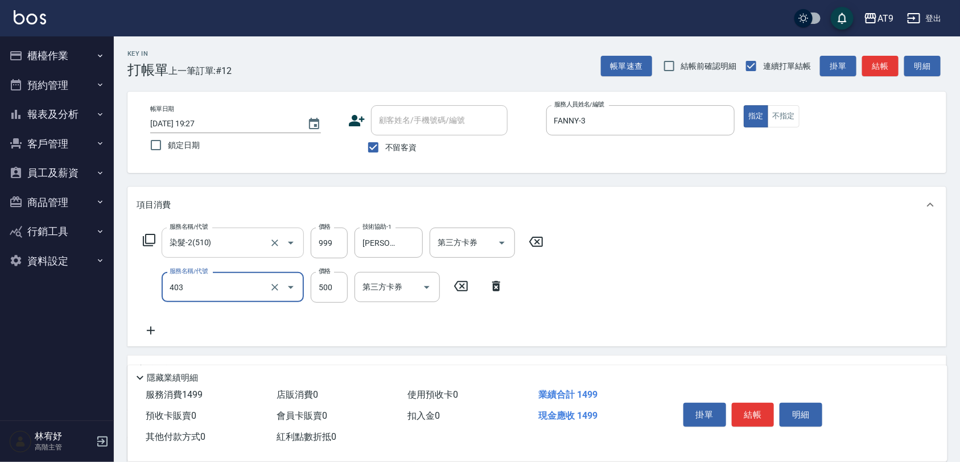
type input "天天護髮(403)"
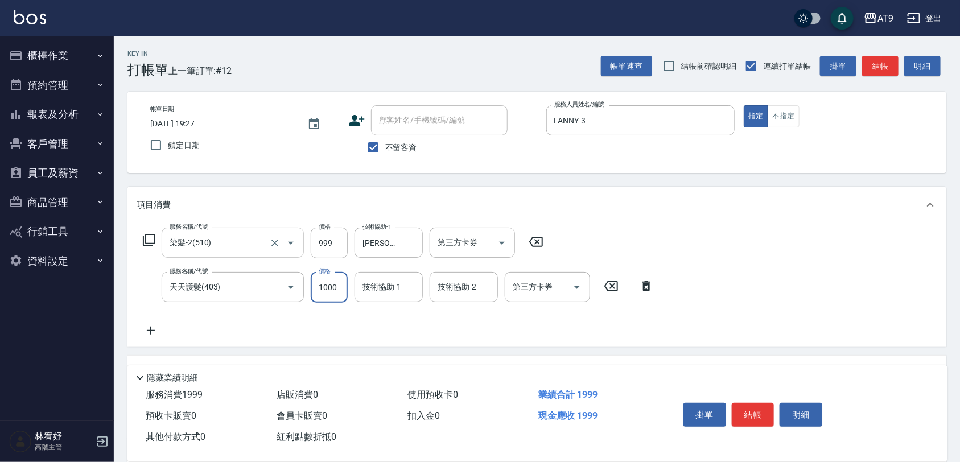
type input "1000"
type input "[PERSON_NAME]-46"
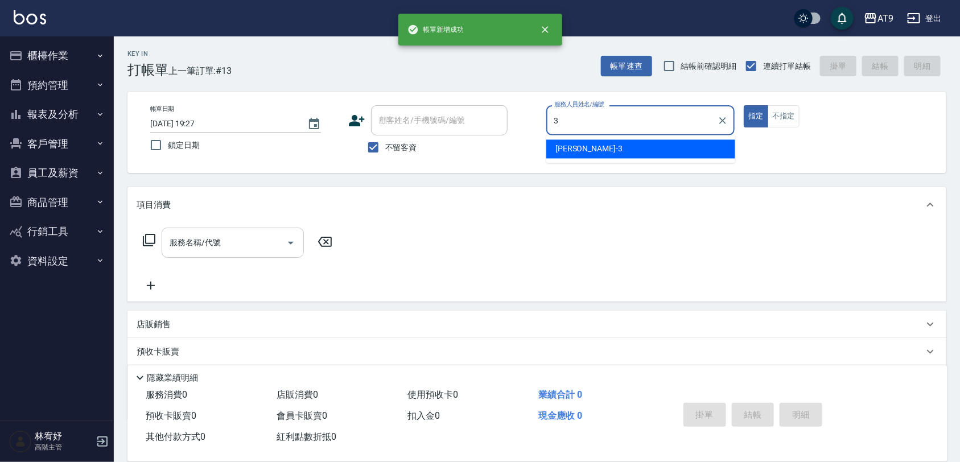
type input "FANNY-3"
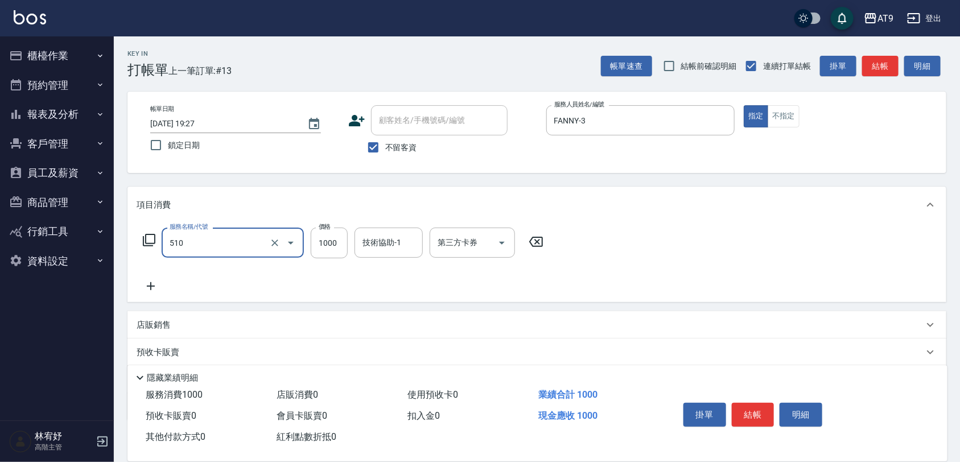
type input "染髮-2(510)"
type input "999"
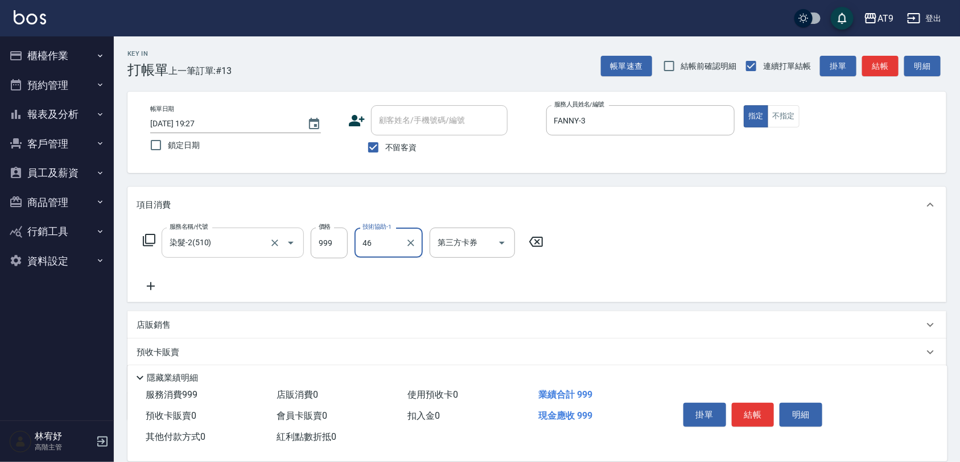
type input "[PERSON_NAME]-46"
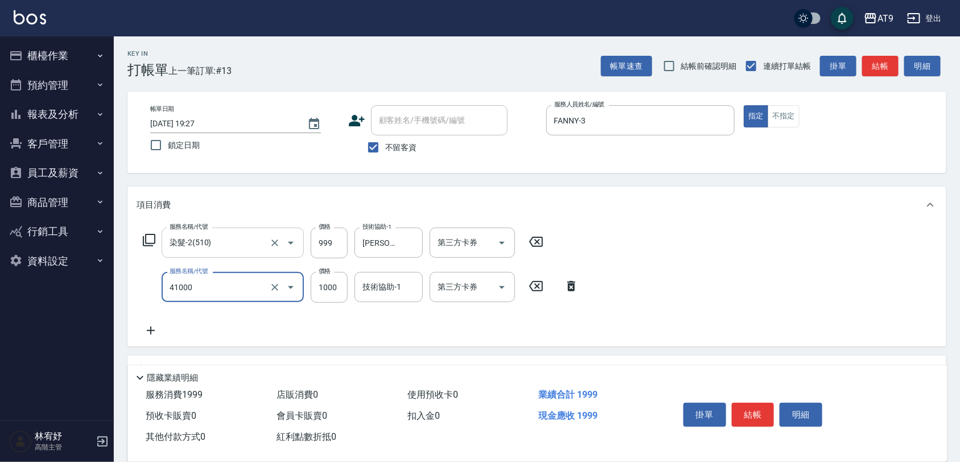
type input "鏡面+1000(41000)"
type input "2500"
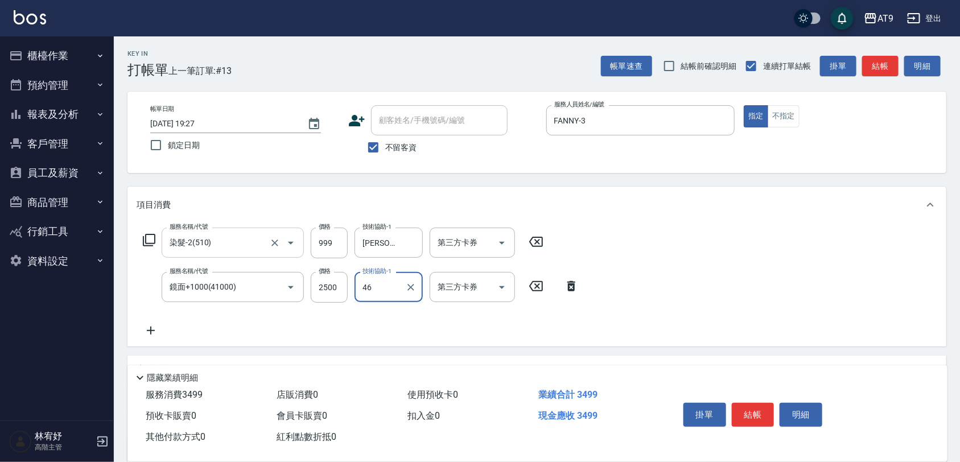
type input "[PERSON_NAME]-46"
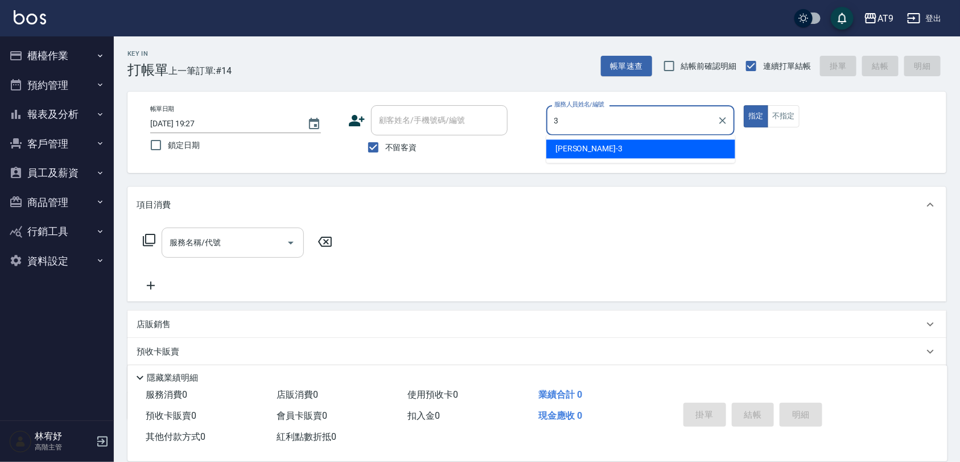
type input "FANNY-3"
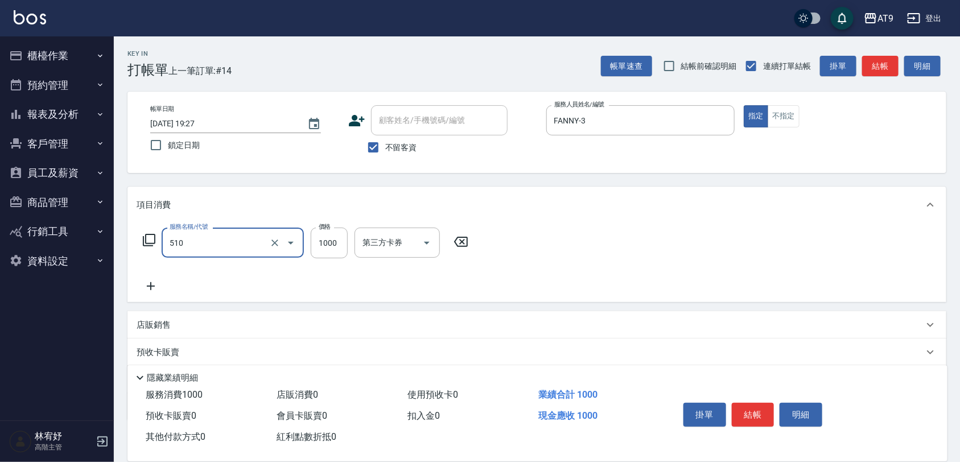
type input "染髮-2(510)"
type input "999"
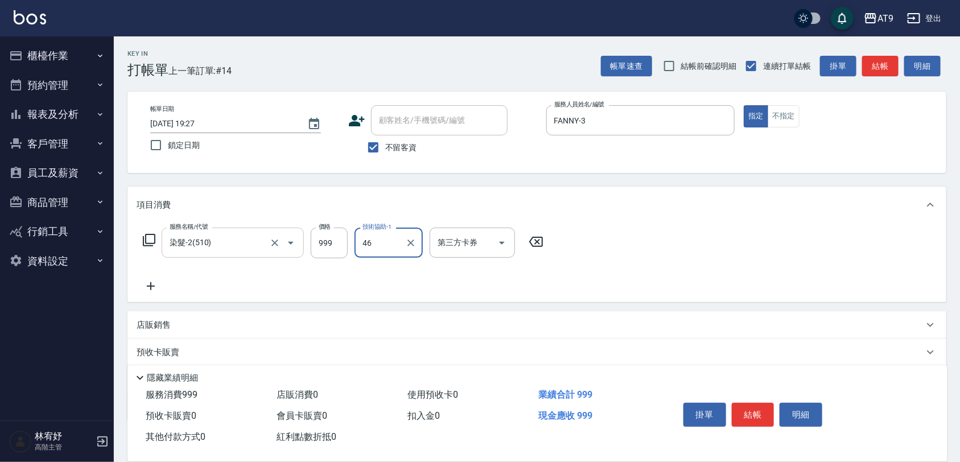
type input "[PERSON_NAME]-46"
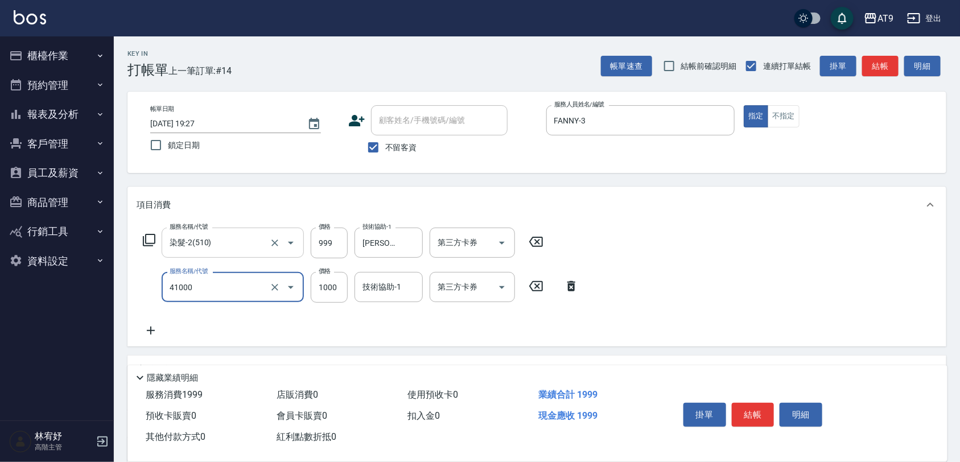
type input "鏡面+1000(41000)"
type input "2500"
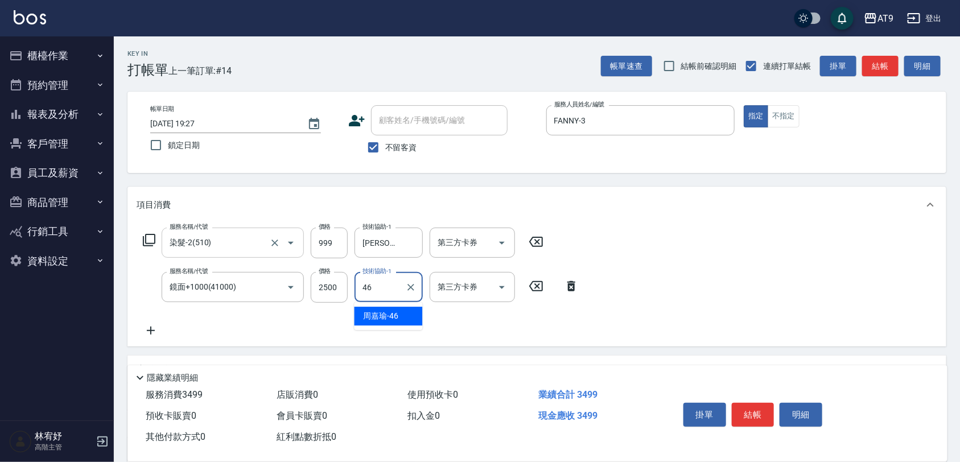
type input "[PERSON_NAME]-46"
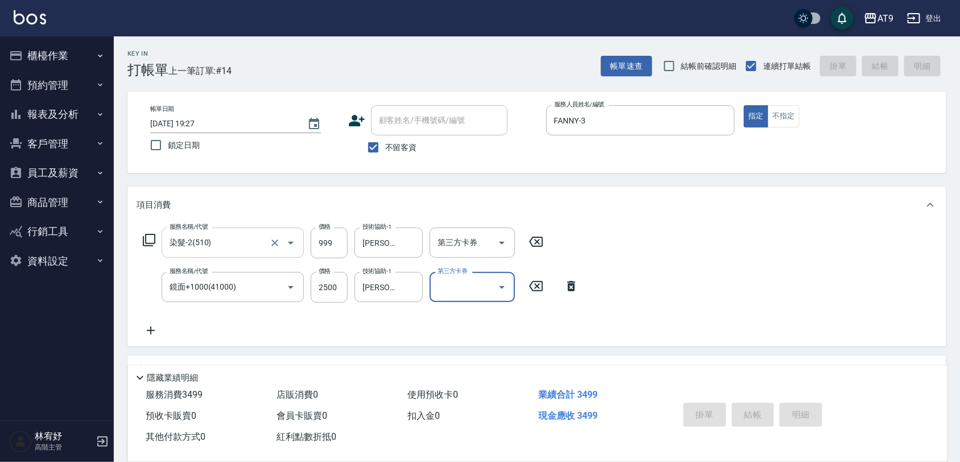
type input "2025/09/18 19:28"
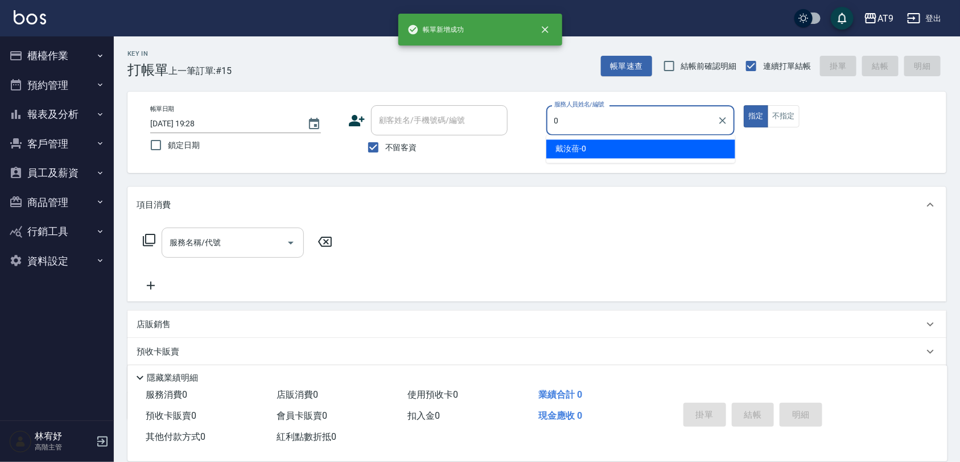
type input "戴汝蓓-0"
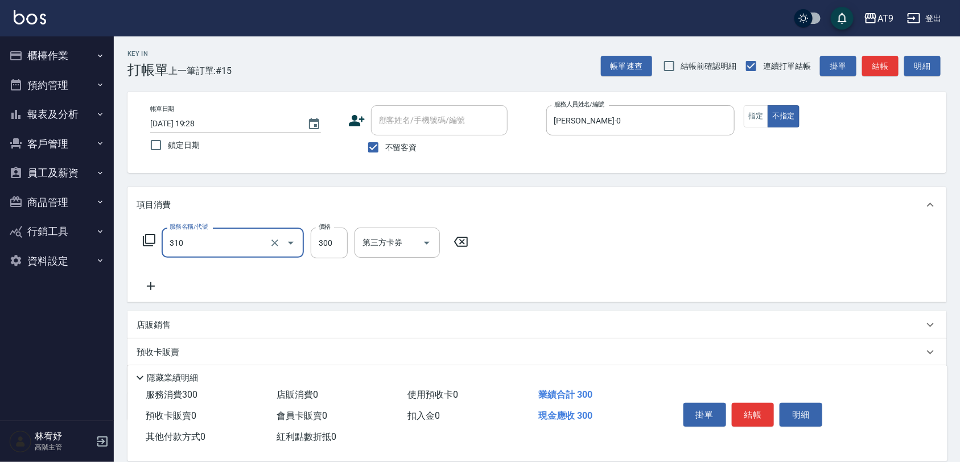
type input "剪髮(310)"
type input "800"
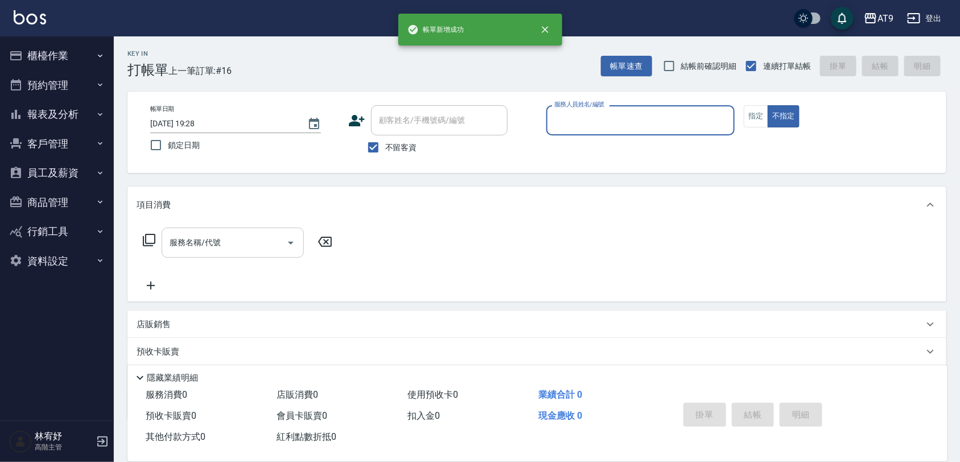
click at [81, 123] on button "報表及分析" at bounding box center [57, 115] width 105 height 30
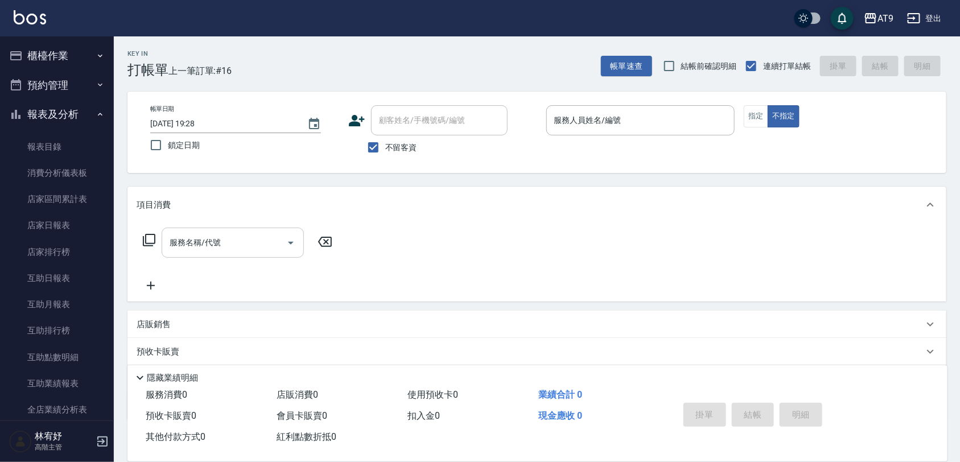
scroll to position [142, 0]
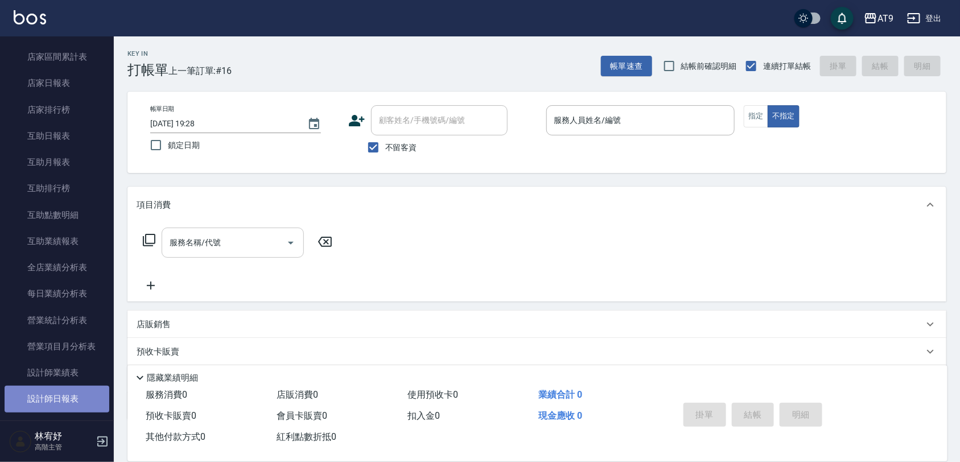
click at [77, 405] on link "設計師日報表" at bounding box center [57, 399] width 105 height 26
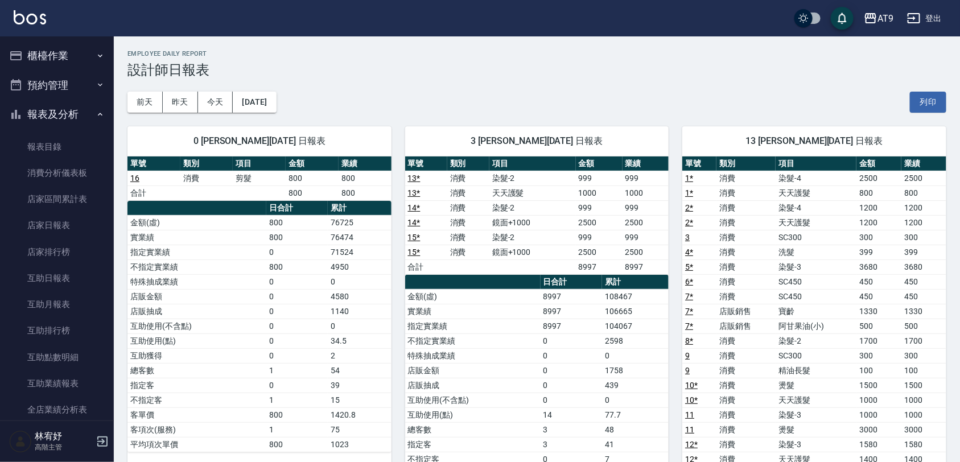
click at [73, 48] on button "櫃檯作業" at bounding box center [57, 56] width 105 height 30
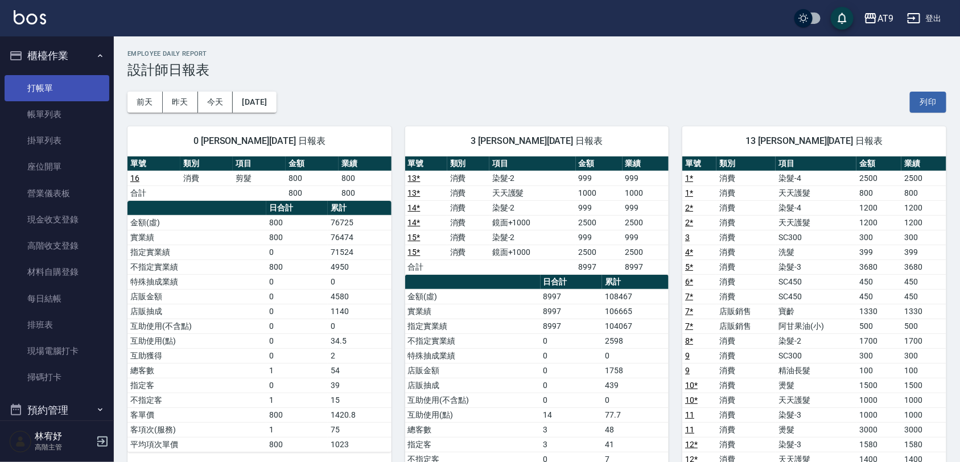
click at [69, 91] on link "打帳單" at bounding box center [57, 88] width 105 height 26
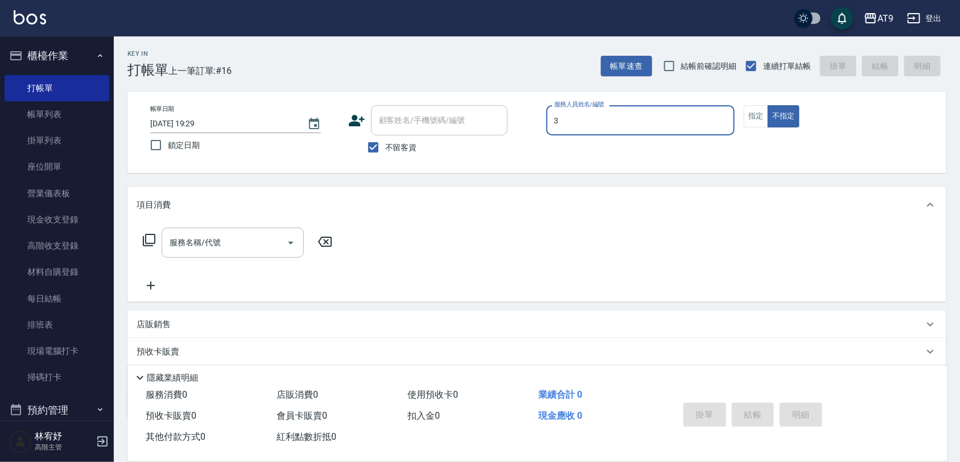
type input "3"
type button "false"
type input "FANNY-3"
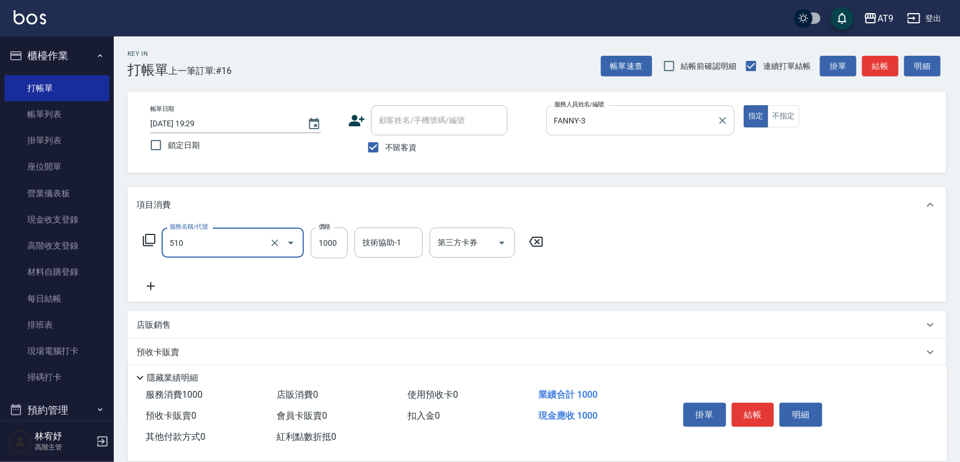
type input "染髮-2(510)"
type input "1680"
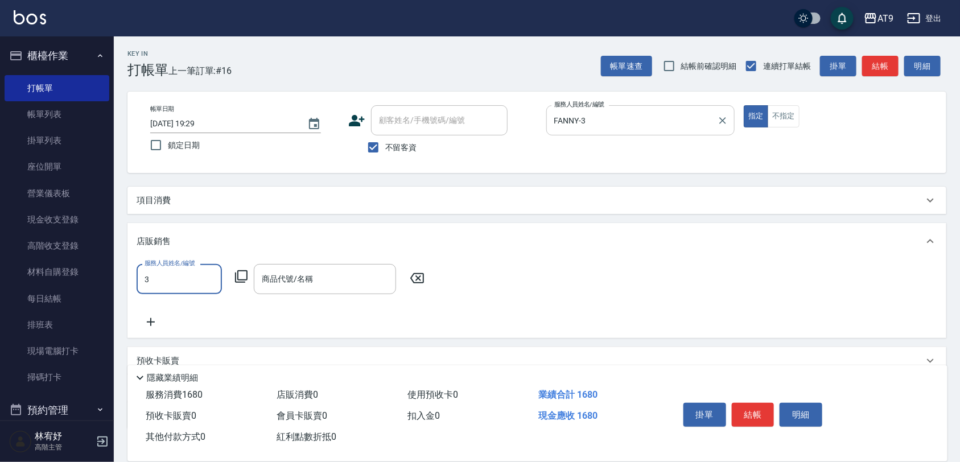
type input "FANNY-3"
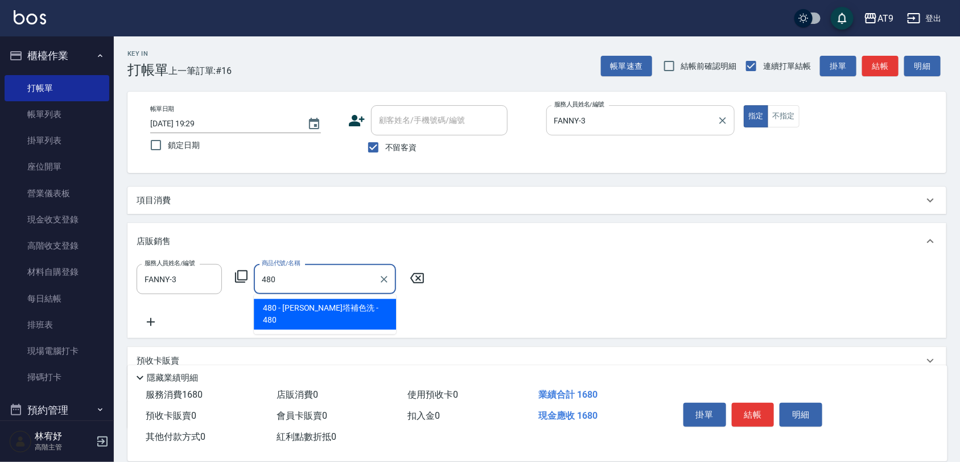
type input "[PERSON_NAME]塔補色洗"
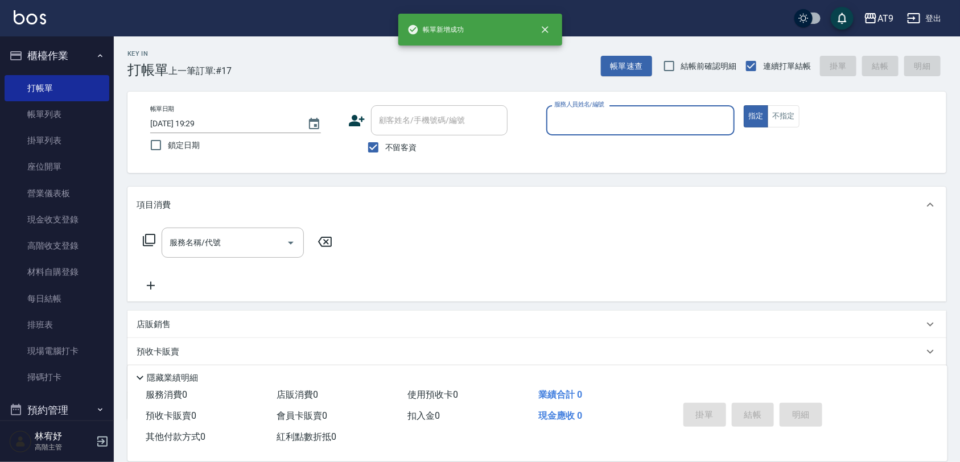
scroll to position [285, 0]
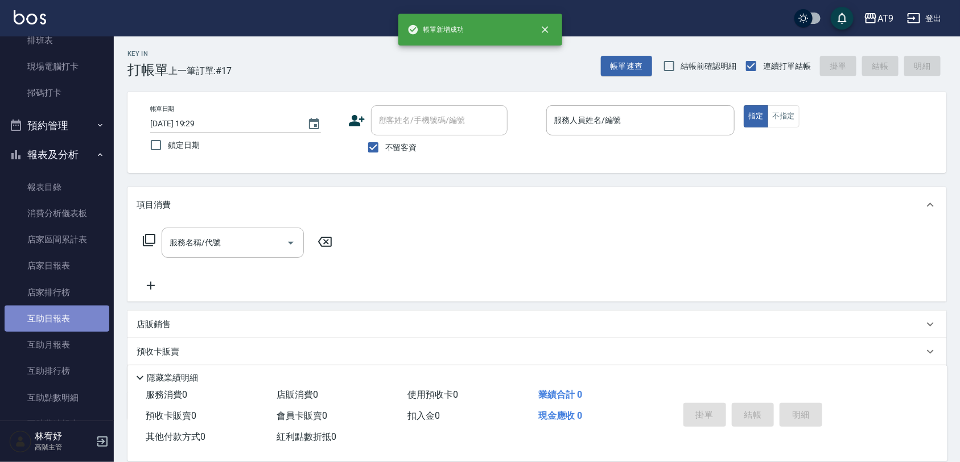
click at [69, 318] on link "互助日報表" at bounding box center [57, 319] width 105 height 26
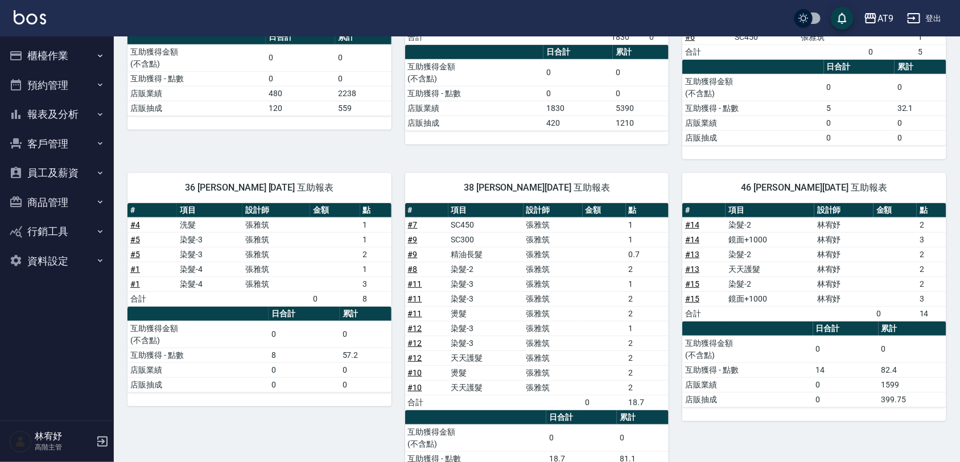
scroll to position [213, 0]
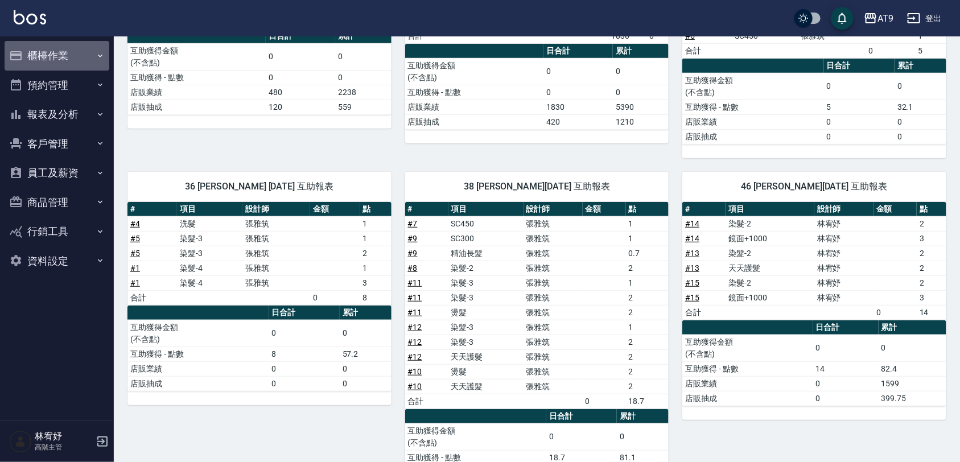
click at [56, 64] on button "櫃檯作業" at bounding box center [57, 56] width 105 height 30
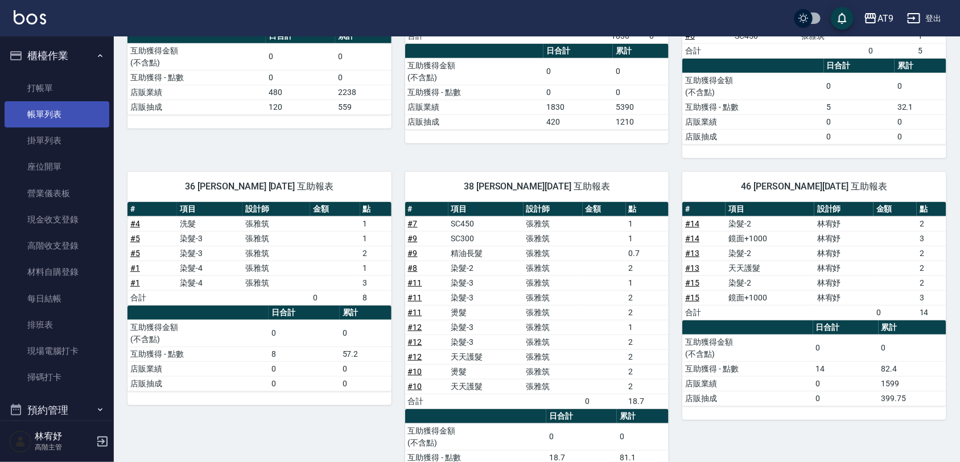
click at [68, 104] on link "帳單列表" at bounding box center [57, 114] width 105 height 26
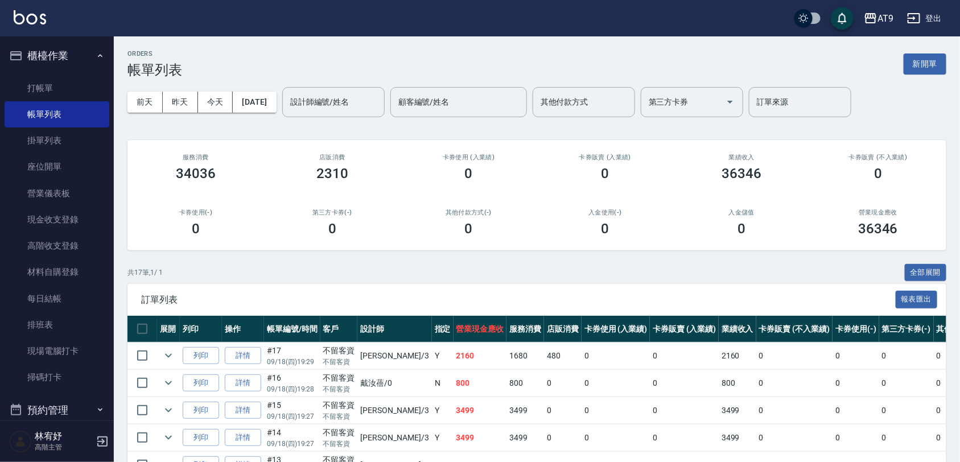
scroll to position [71, 0]
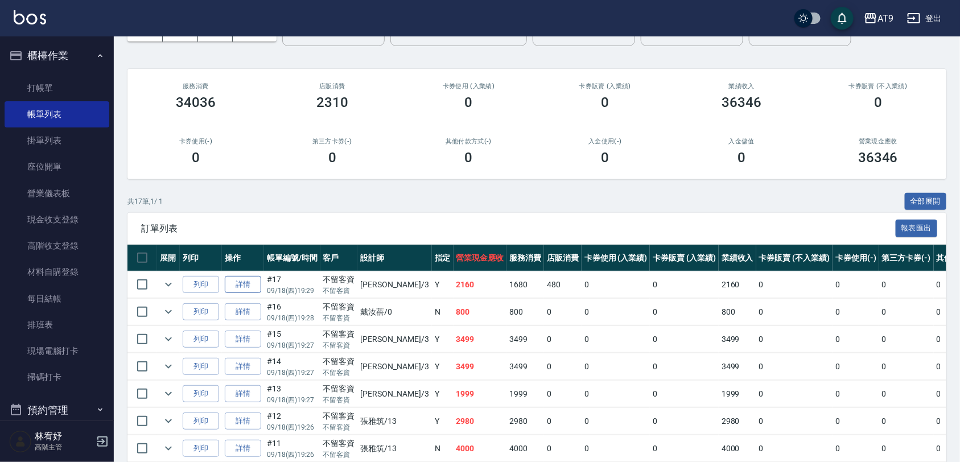
click at [251, 293] on link "詳情" at bounding box center [243, 285] width 36 height 18
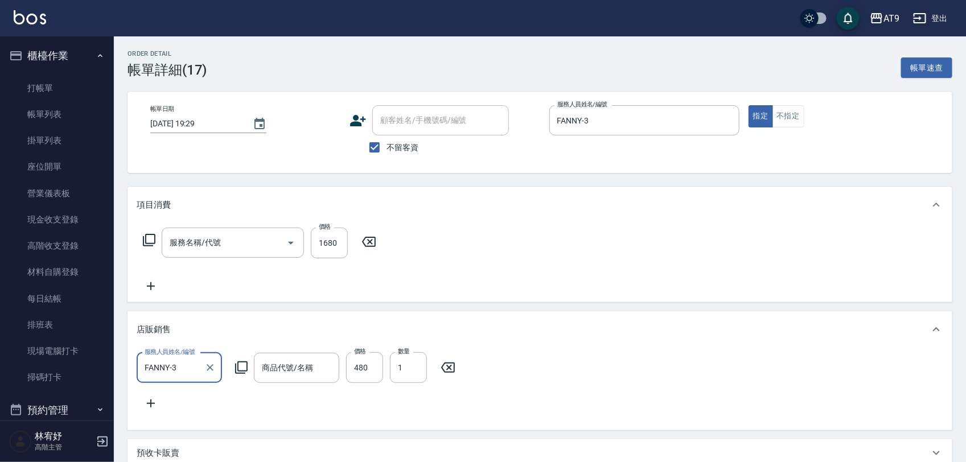
type input "[DATE] 19:29"
checkbox input "true"
type input "FANNY-3"
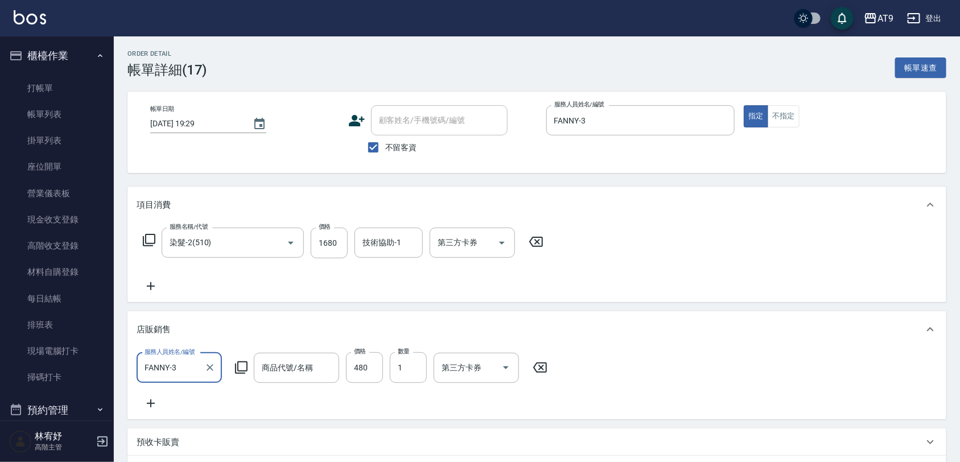
type input "染髮-2(510)"
type input "[PERSON_NAME]塔補色洗"
click at [384, 250] on input "技術協助-1" at bounding box center [389, 243] width 58 height 20
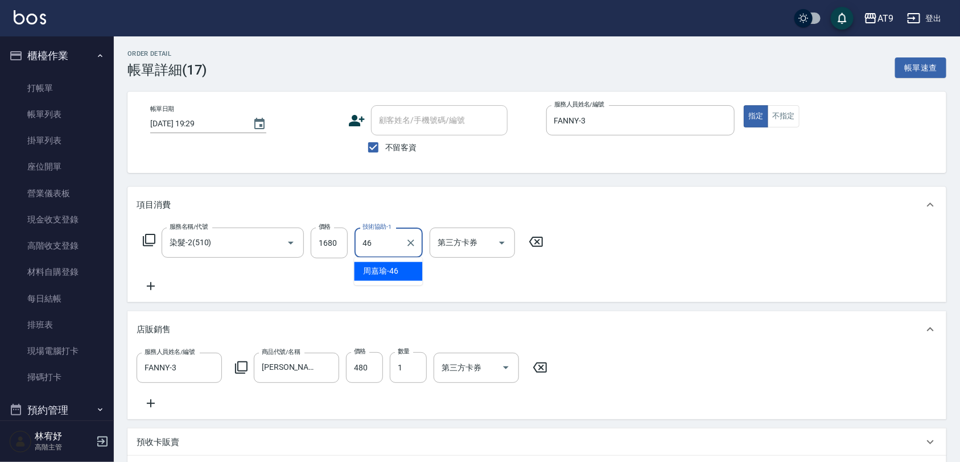
type input "[PERSON_NAME]-46"
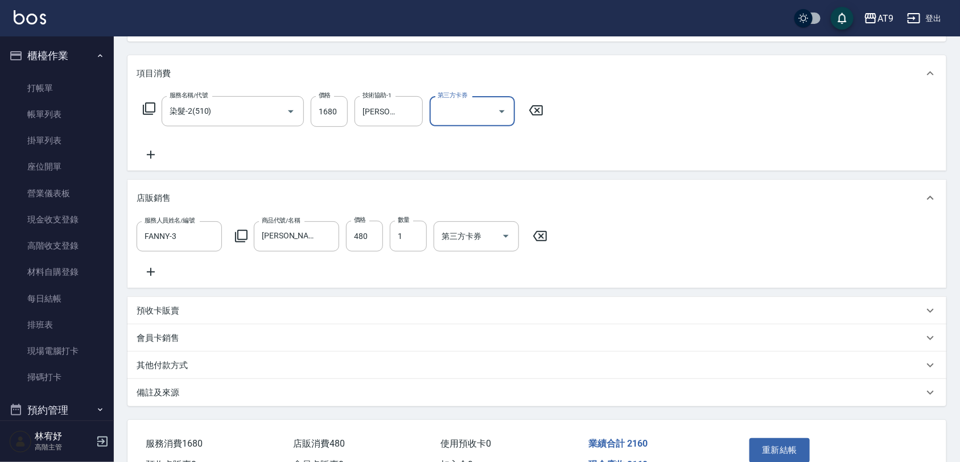
scroll to position [208, 0]
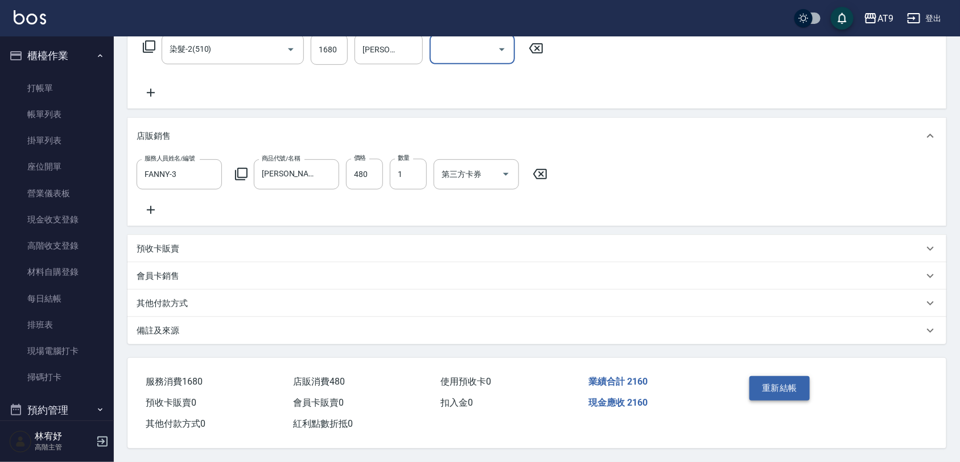
click at [775, 385] on button "重新結帳" at bounding box center [780, 388] width 60 height 24
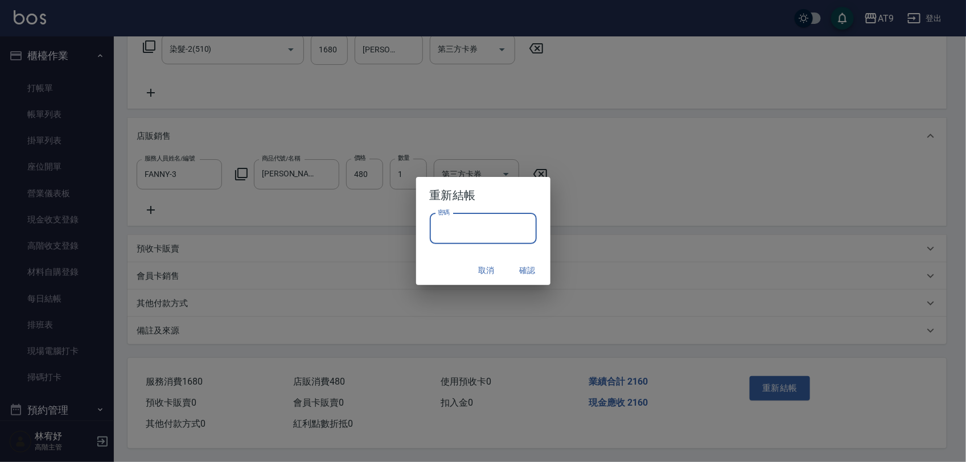
click at [494, 238] on input "密碼" at bounding box center [483, 228] width 107 height 31
click at [540, 175] on div "重新結帳 密碼 密碼 取消 確認" at bounding box center [483, 231] width 966 height 462
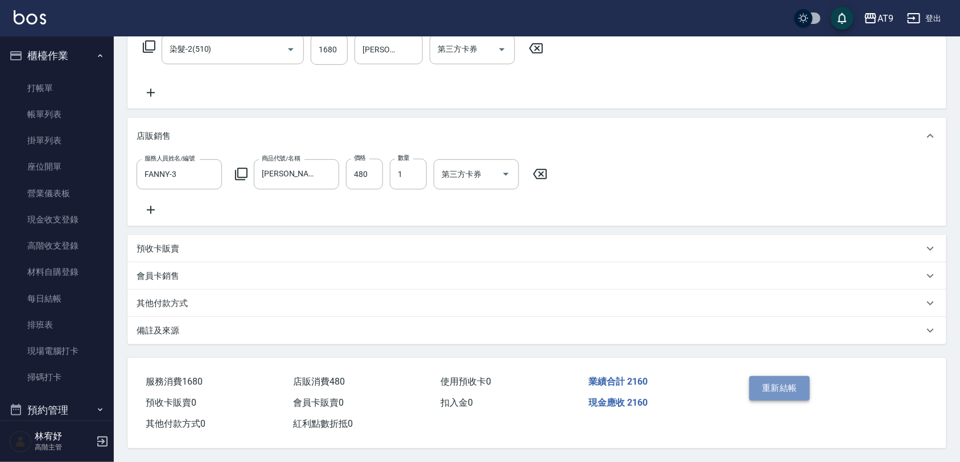
click at [766, 382] on button "重新結帳" at bounding box center [780, 388] width 60 height 24
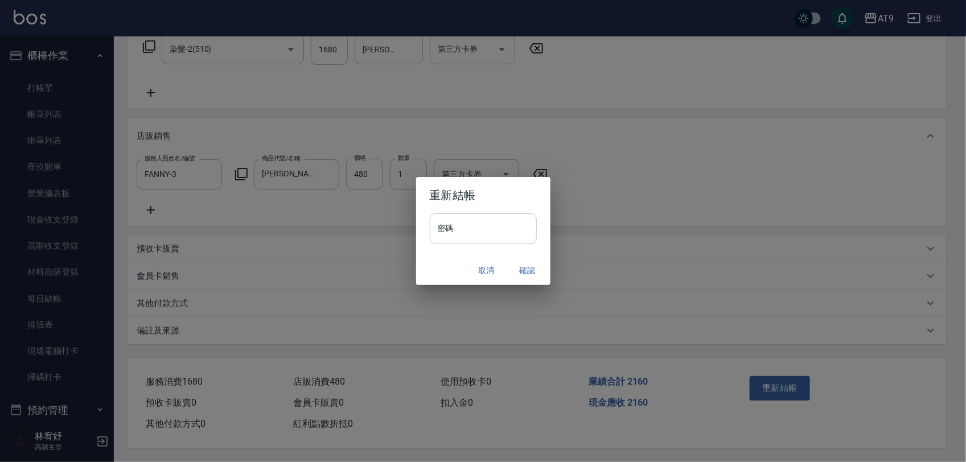
click at [491, 237] on input "密碼" at bounding box center [483, 228] width 107 height 31
type input "*******"
click at [495, 194] on h2 "重新結帳" at bounding box center [483, 195] width 134 height 36
click at [524, 276] on button "確認" at bounding box center [527, 270] width 36 height 21
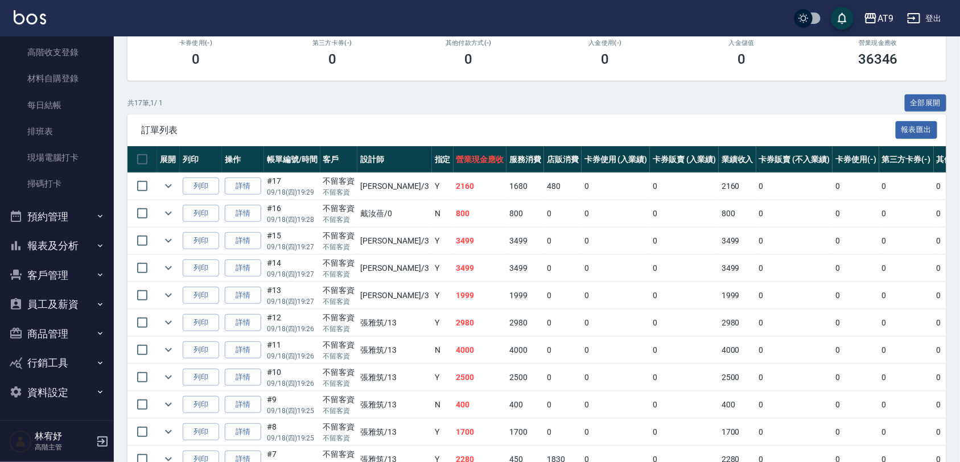
scroll to position [213, 0]
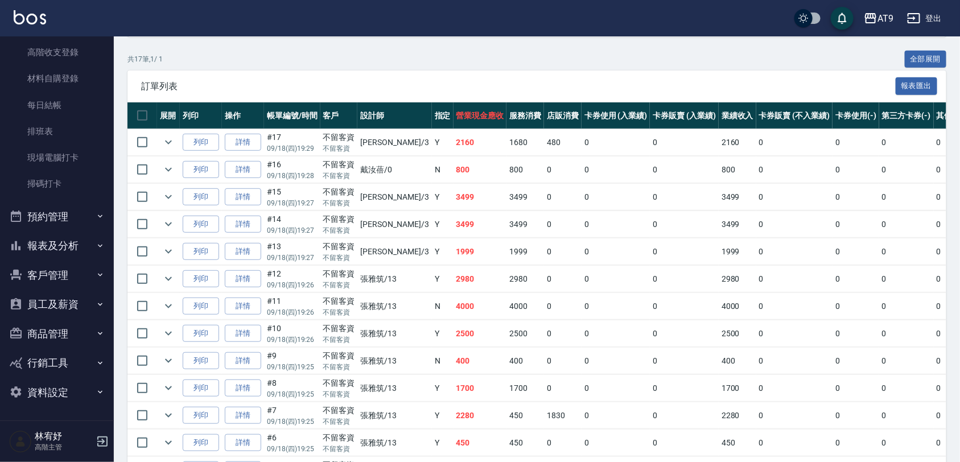
click at [55, 246] on button "報表及分析" at bounding box center [57, 246] width 105 height 30
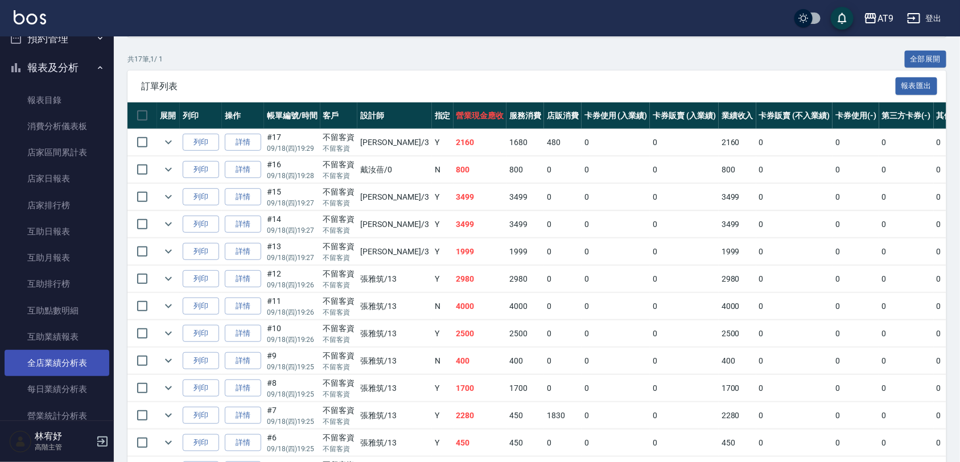
scroll to position [407, 0]
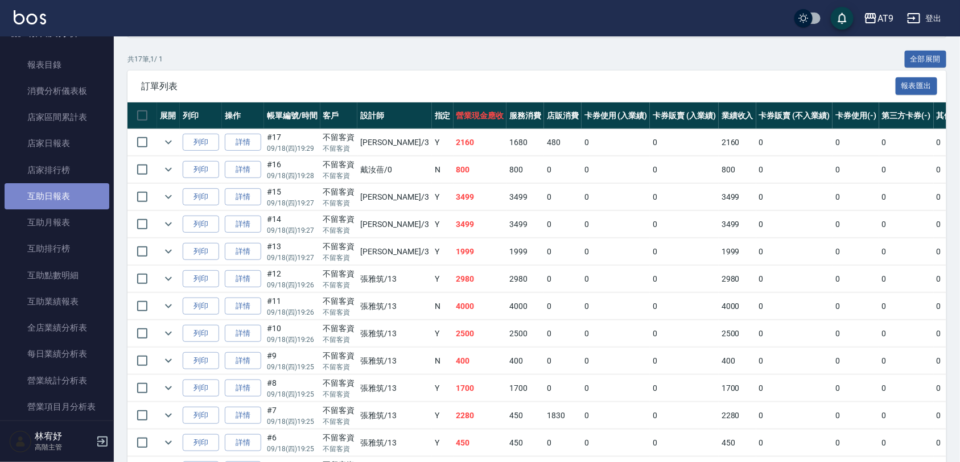
click at [71, 198] on link "互助日報表" at bounding box center [57, 196] width 105 height 26
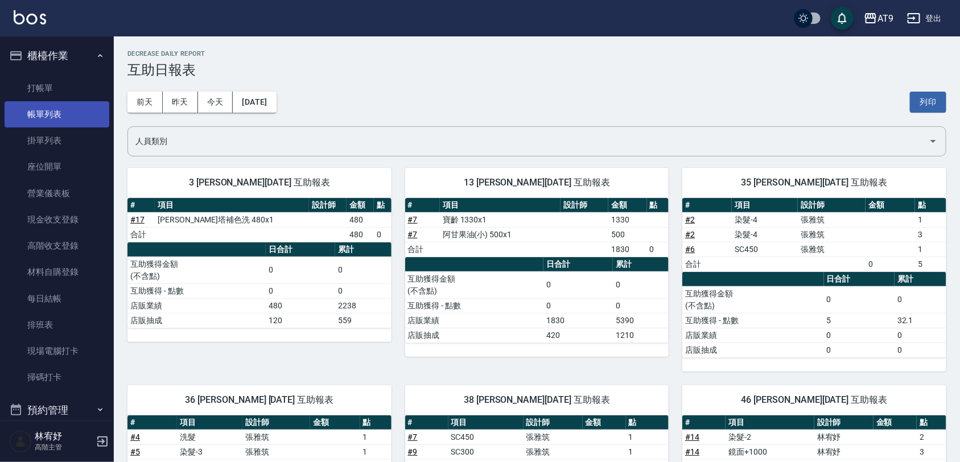
click at [63, 108] on link "帳單列表" at bounding box center [57, 114] width 105 height 26
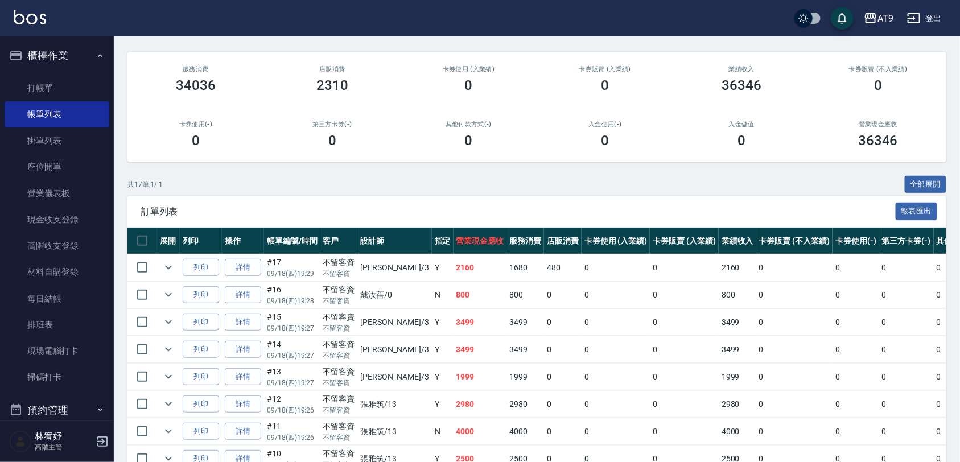
scroll to position [404, 0]
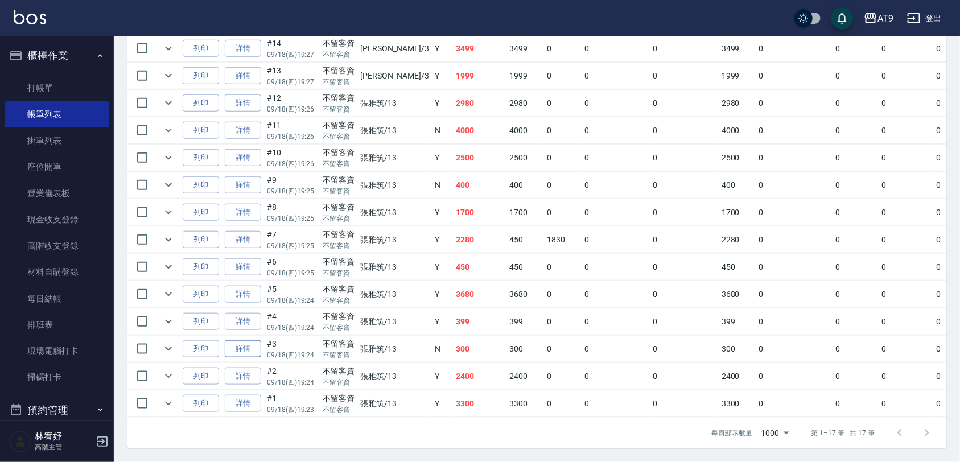
click at [248, 340] on link "詳情" at bounding box center [243, 349] width 36 height 18
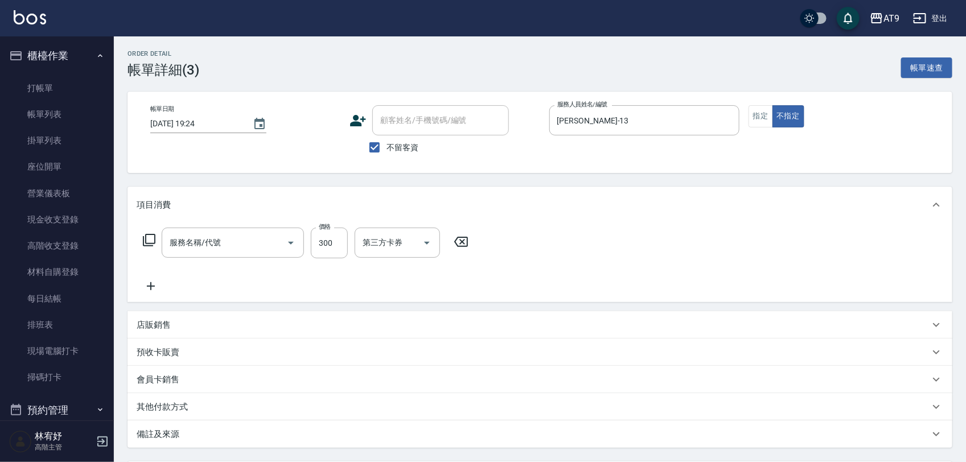
type input "2025/09/18 19:24"
checkbox input "true"
type input "張雅筑-13"
type input "SC300(300)"
click at [403, 246] on input "洗髮-1" at bounding box center [389, 243] width 58 height 20
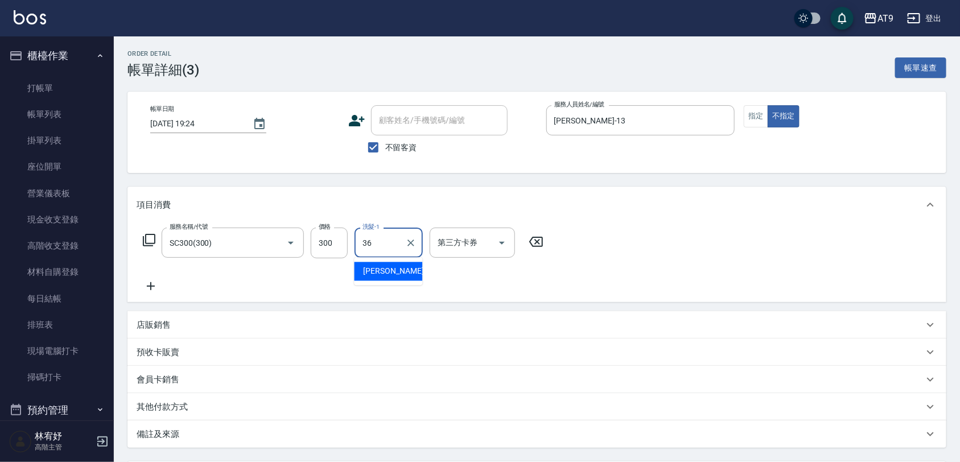
type input "蔡秉諶-36"
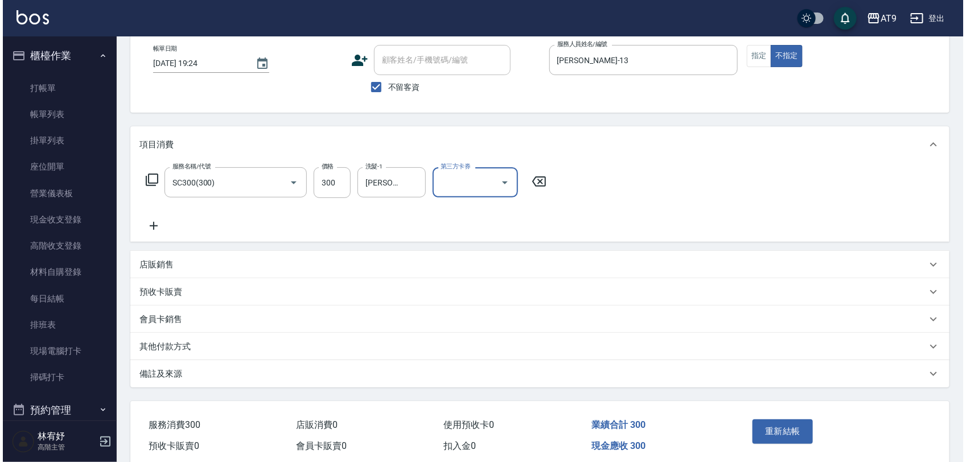
scroll to position [108, 0]
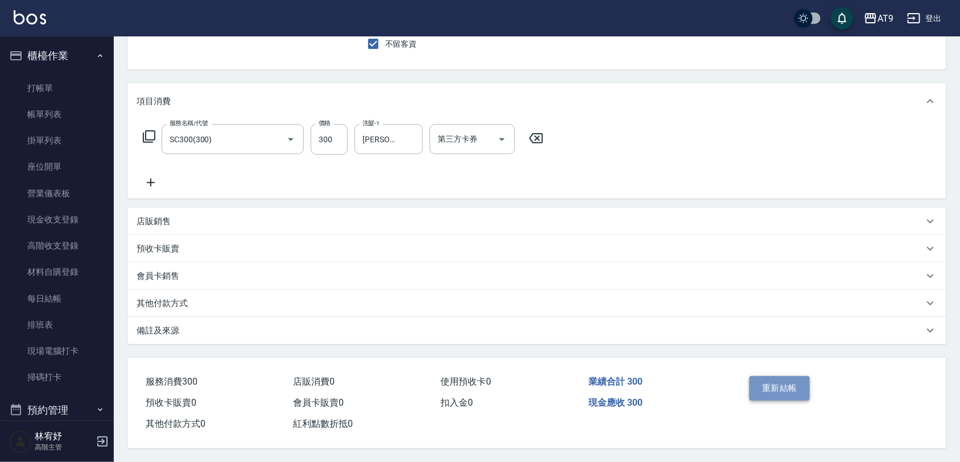
click at [772, 390] on button "重新結帳" at bounding box center [780, 388] width 60 height 24
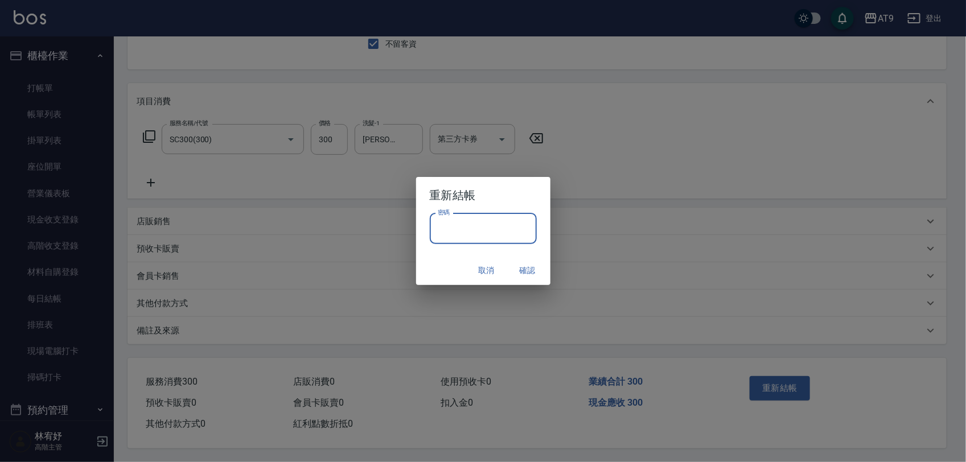
click at [470, 226] on input "密碼" at bounding box center [483, 228] width 107 height 31
type input "*******"
click at [508, 189] on h2 "重新結帳" at bounding box center [483, 195] width 134 height 36
click at [522, 265] on button "確認" at bounding box center [527, 270] width 36 height 21
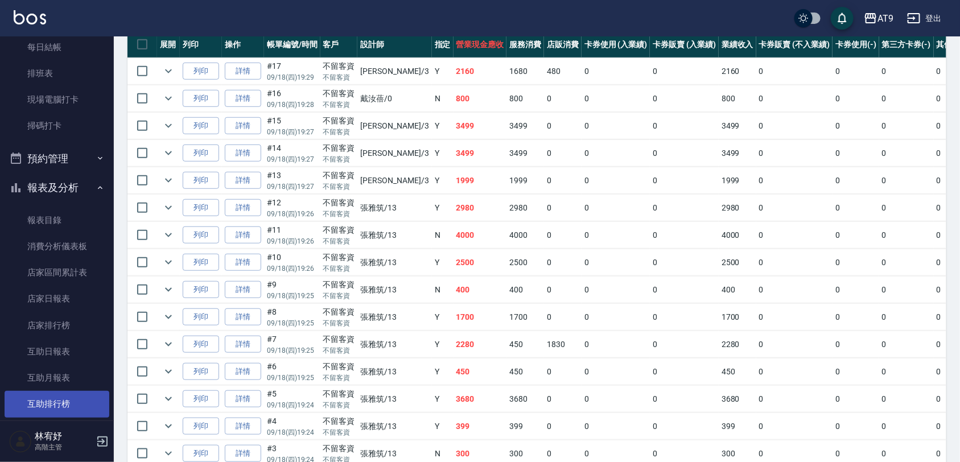
scroll to position [356, 0]
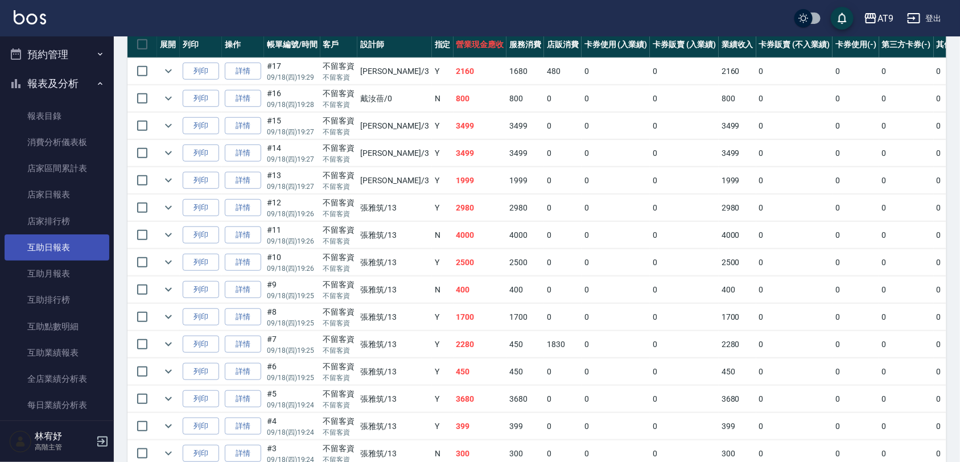
drag, startPoint x: 46, startPoint y: 244, endPoint x: 55, endPoint y: 242, distance: 8.7
click at [46, 243] on link "互助日報表" at bounding box center [57, 248] width 105 height 26
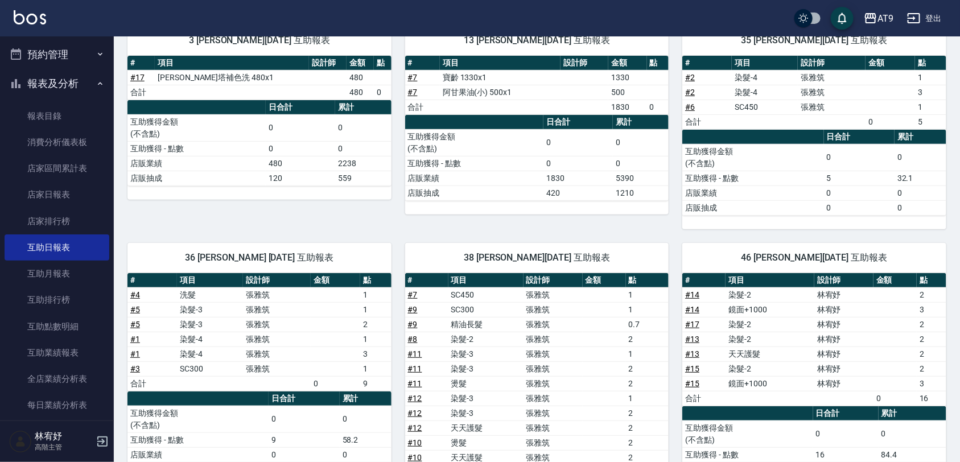
scroll to position [213, 0]
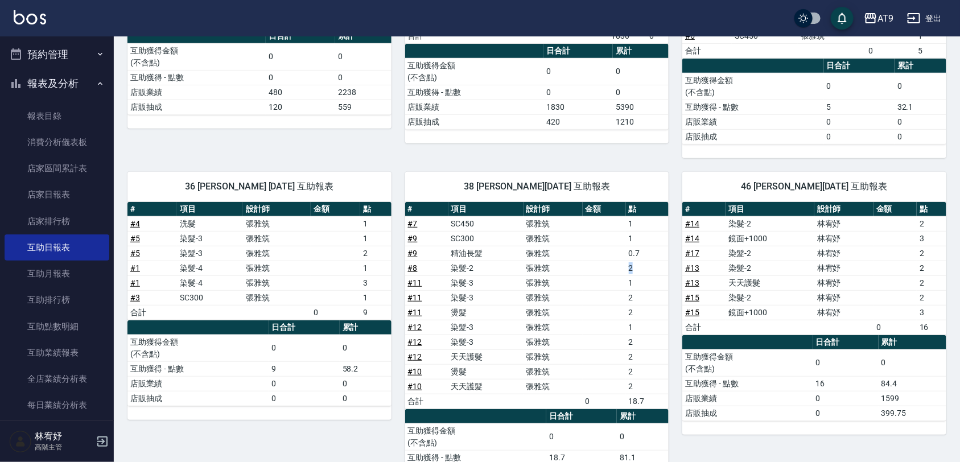
drag, startPoint x: 619, startPoint y: 269, endPoint x: 633, endPoint y: 266, distance: 14.0
click at [633, 266] on tr "# 8 染髮-2 張雅筑 2" at bounding box center [537, 268] width 264 height 15
drag, startPoint x: 633, startPoint y: 266, endPoint x: 598, endPoint y: 246, distance: 40.5
click at [598, 246] on td "a dense table" at bounding box center [604, 238] width 43 height 15
drag, startPoint x: 628, startPoint y: 376, endPoint x: 644, endPoint y: 390, distance: 21.4
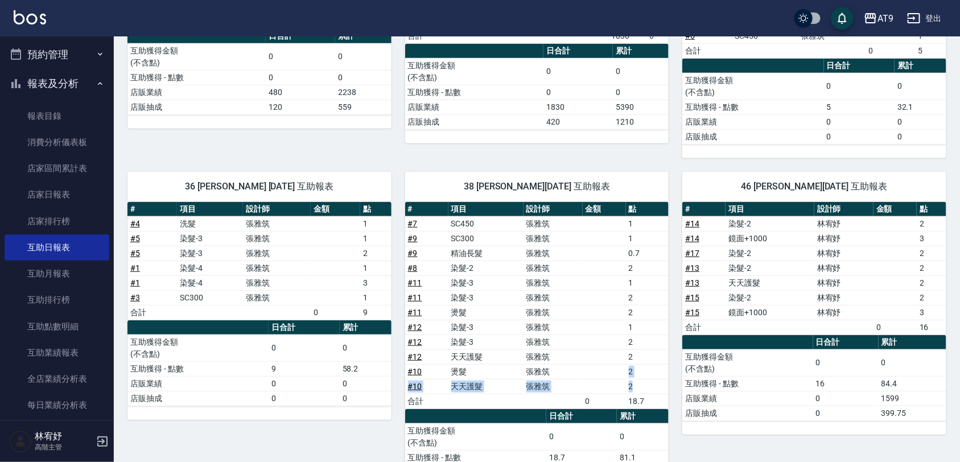
click at [644, 390] on tbody "# 7 SC450 張雅筑 1 # 9 SC300 張雅筑 1 # 9 精油長髮 張雅筑 0.7 # 8 染髮-2 張雅筑 2 # 11 染髮-3 張雅筑 1…" at bounding box center [537, 312] width 264 height 192
drag, startPoint x: 627, startPoint y: 279, endPoint x: 649, endPoint y: 307, distance: 35.3
click at [649, 307] on tbody "# 7 SC450 張雅筑 1 # 9 SC300 張雅筑 1 # 9 精油長髮 張雅筑 0.7 # 8 染髮-2 張雅筑 2 # 11 染髮-3 張雅筑 1…" at bounding box center [537, 312] width 264 height 192
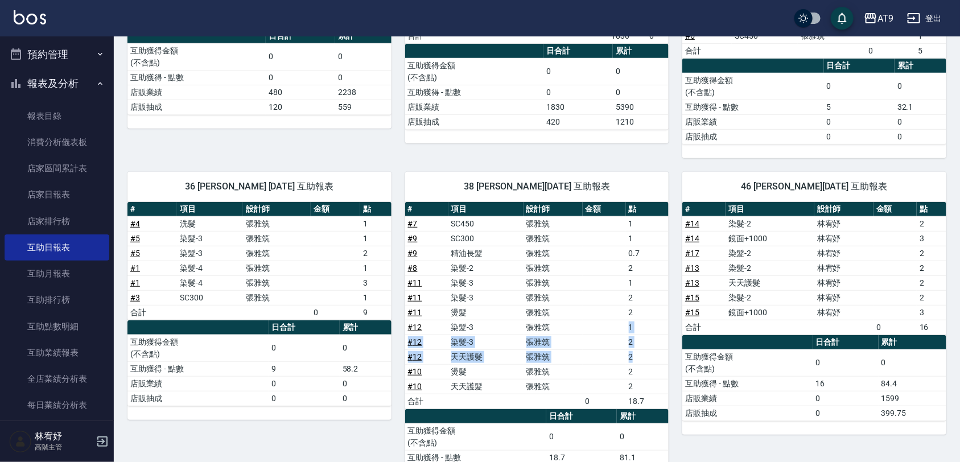
drag, startPoint x: 649, startPoint y: 307, endPoint x: 637, endPoint y: 353, distance: 47.5
click at [637, 353] on tbody "# 7 SC450 張雅筑 1 # 9 SC300 張雅筑 1 # 9 精油長髮 張雅筑 0.7 # 8 染髮-2 張雅筑 2 # 11 染髮-3 張雅筑 1…" at bounding box center [537, 312] width 264 height 192
click at [837, 314] on td "林宥妤" at bounding box center [843, 312] width 59 height 15
click at [692, 255] on link "# 17" at bounding box center [692, 253] width 14 height 9
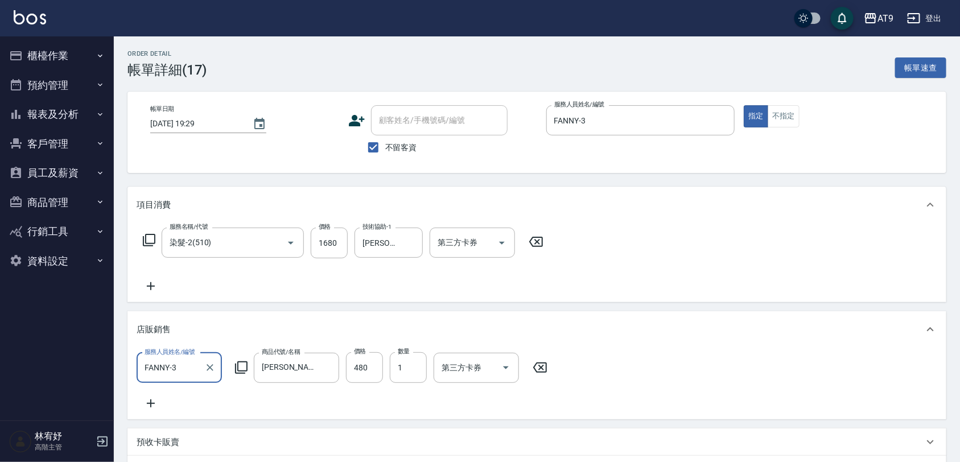
click at [537, 241] on icon at bounding box center [536, 242] width 14 height 10
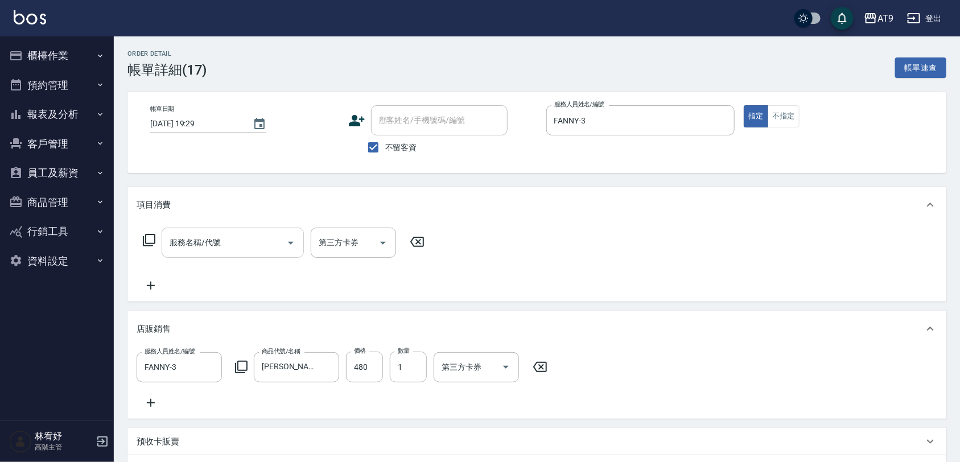
click at [250, 240] on input "服務名稱/代號" at bounding box center [224, 243] width 115 height 20
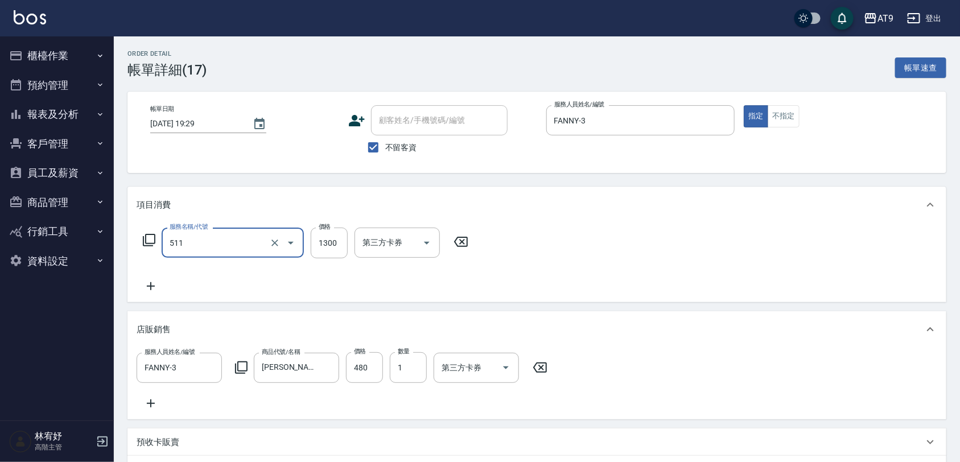
type input "染髮-4(511)"
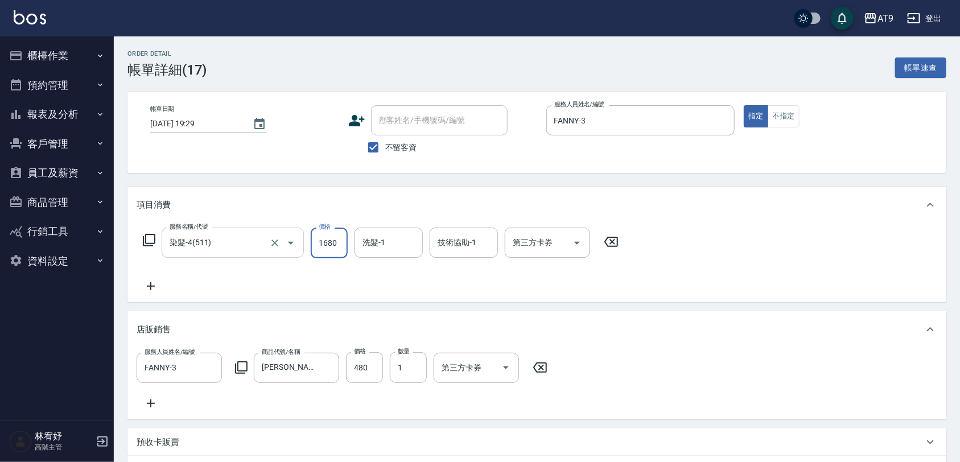
type input "1680"
type input "3"
type input "[PERSON_NAME]-46"
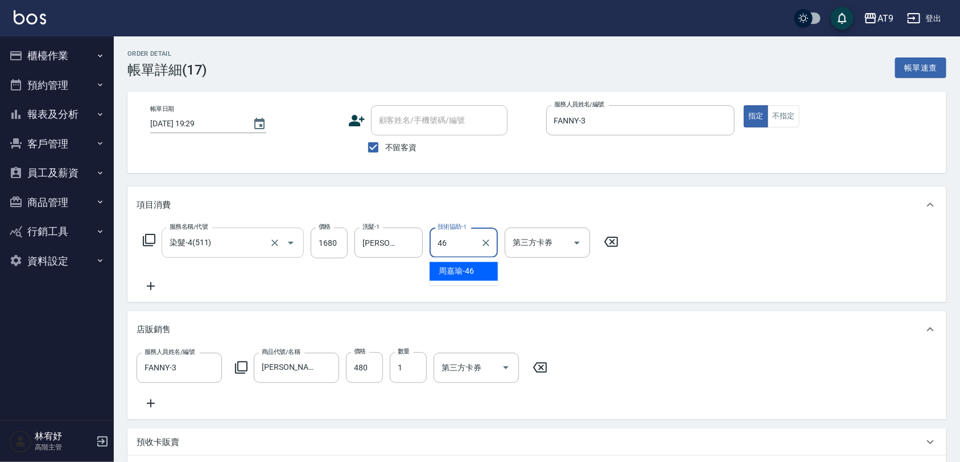
type input "[PERSON_NAME]-46"
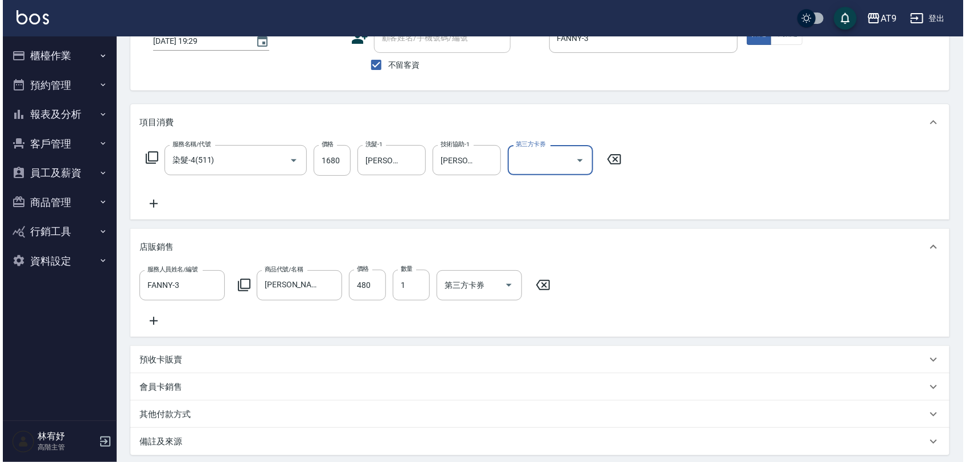
scroll to position [208, 0]
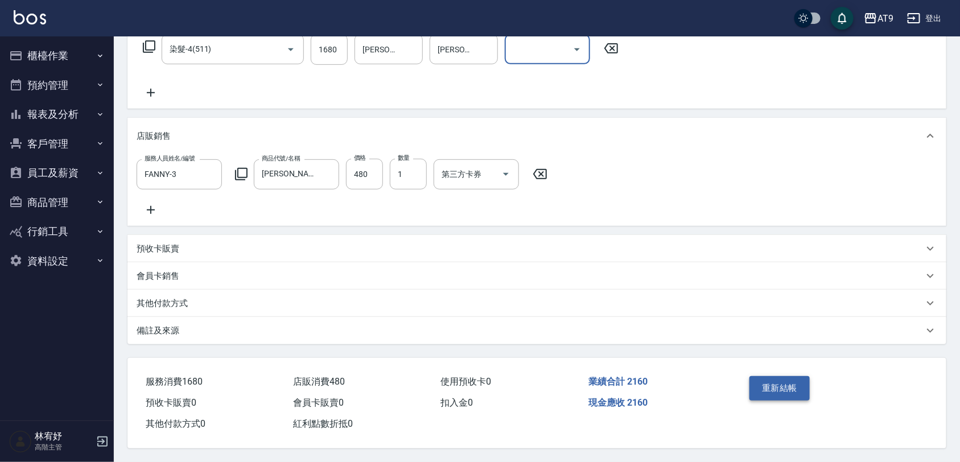
click at [790, 380] on button "重新結帳" at bounding box center [780, 388] width 60 height 24
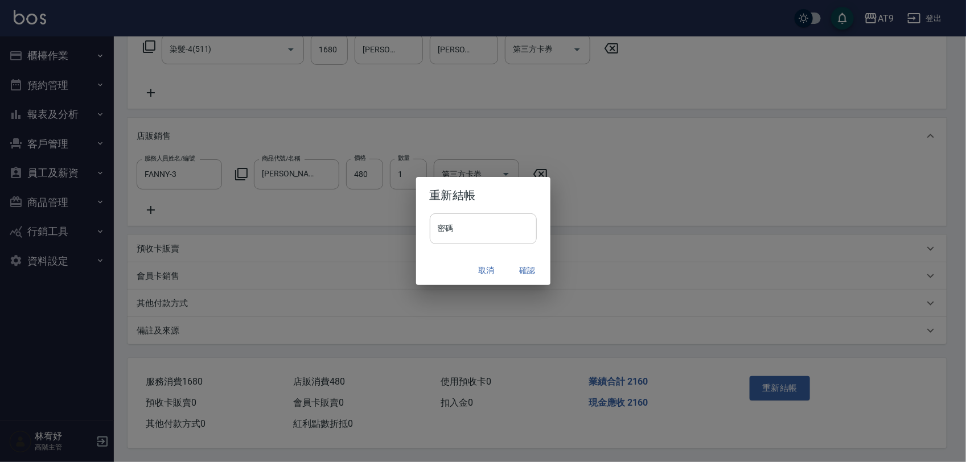
click at [479, 227] on input "密碼" at bounding box center [483, 228] width 107 height 31
type input "*******"
click at [498, 180] on h2 "重新結帳" at bounding box center [483, 195] width 134 height 36
click at [534, 270] on button "確認" at bounding box center [527, 270] width 36 height 21
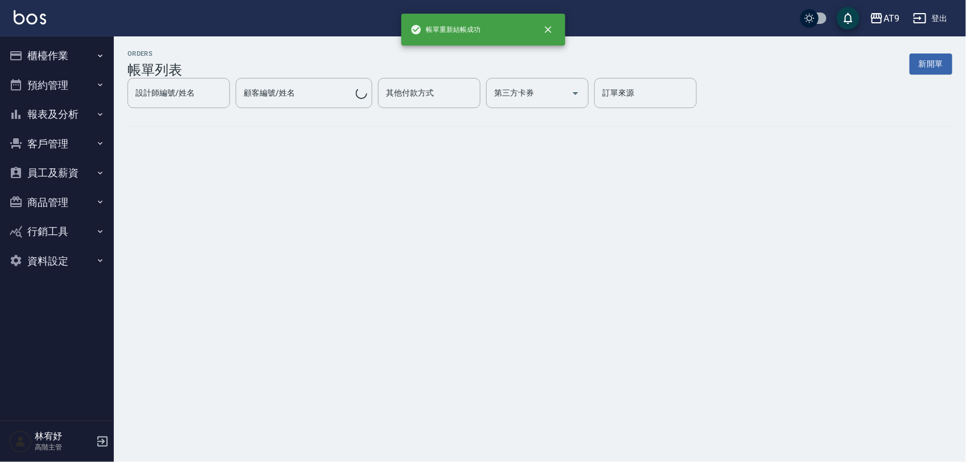
click at [74, 117] on button "報表及分析" at bounding box center [57, 115] width 105 height 30
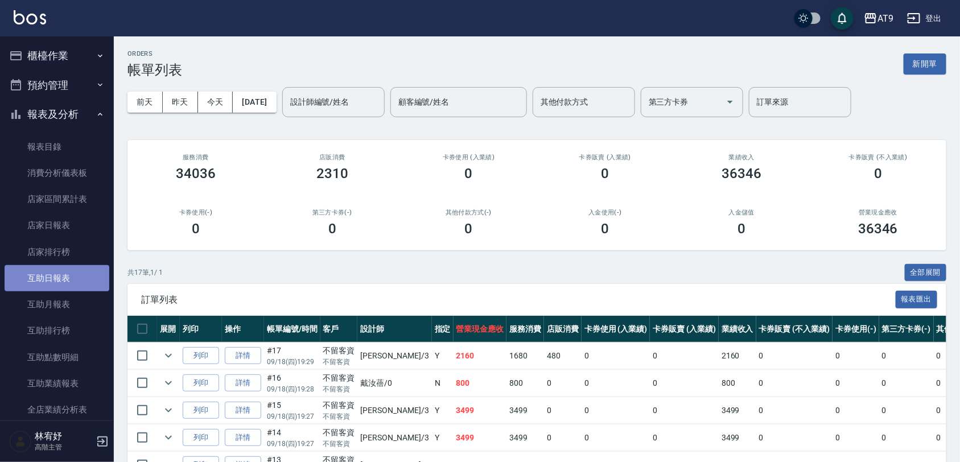
click at [73, 272] on link "互助日報表" at bounding box center [57, 278] width 105 height 26
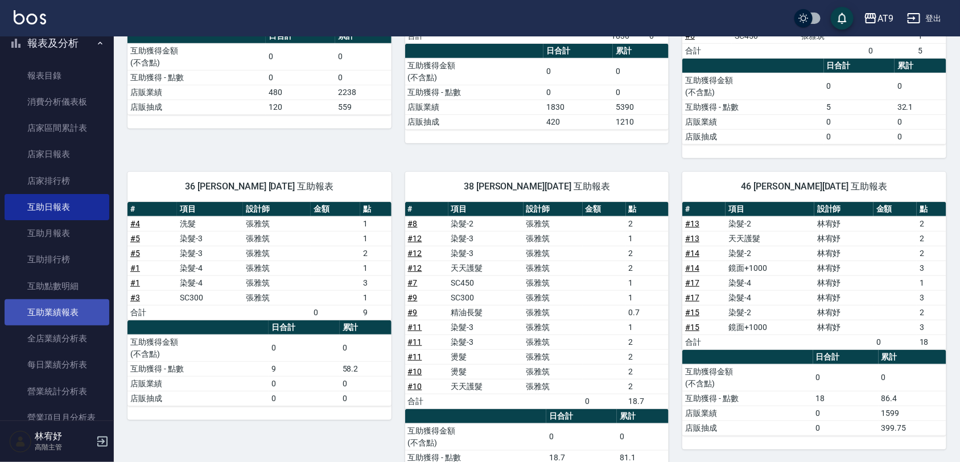
scroll to position [285, 0]
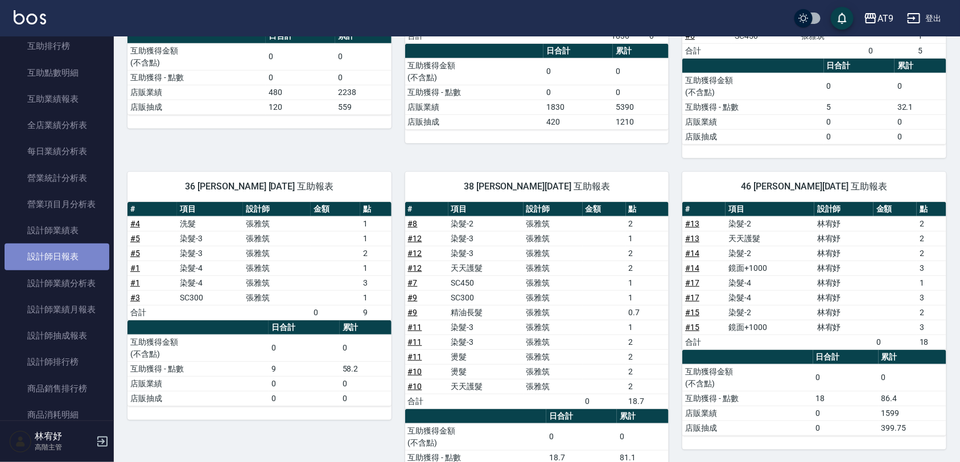
click at [67, 253] on link "設計師日報表" at bounding box center [57, 257] width 105 height 26
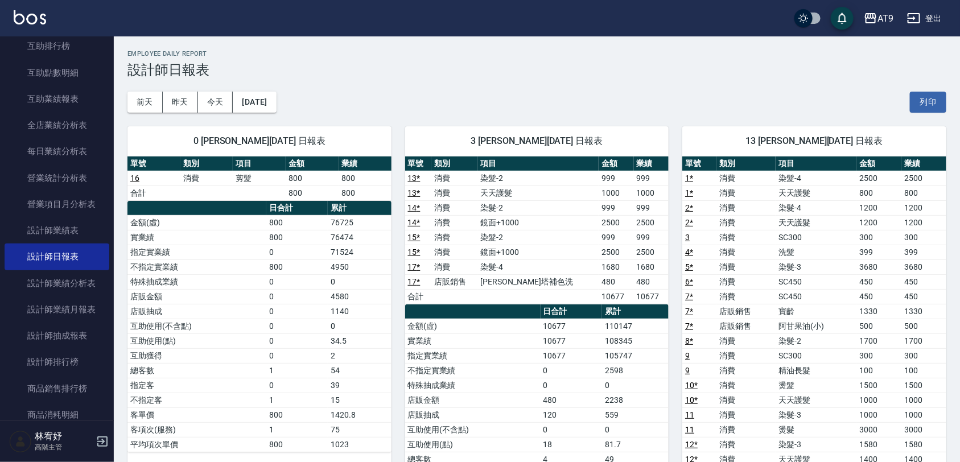
click at [687, 93] on div "[DATE] [DATE] [DATE] [DATE] 列印" at bounding box center [536, 102] width 819 height 48
click at [635, 232] on td "999" at bounding box center [651, 237] width 35 height 15
click at [573, 385] on td "0" at bounding box center [572, 385] width 62 height 15
